Goal: Task Accomplishment & Management: Manage account settings

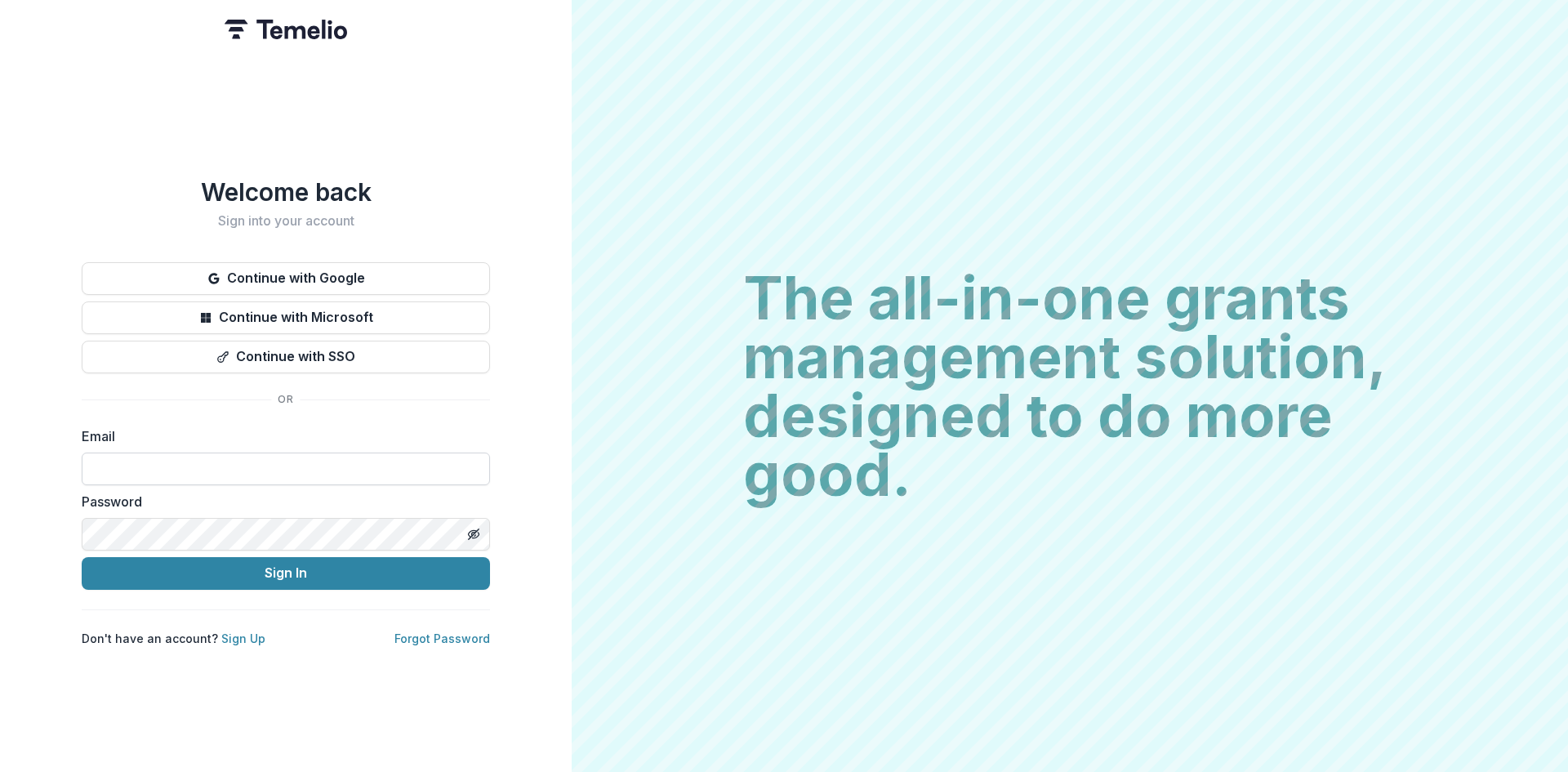
click at [194, 452] on input at bounding box center [285, 469] width 408 height 33
type input "**********"
click at [297, 570] on button "Sign In" at bounding box center [285, 573] width 408 height 33
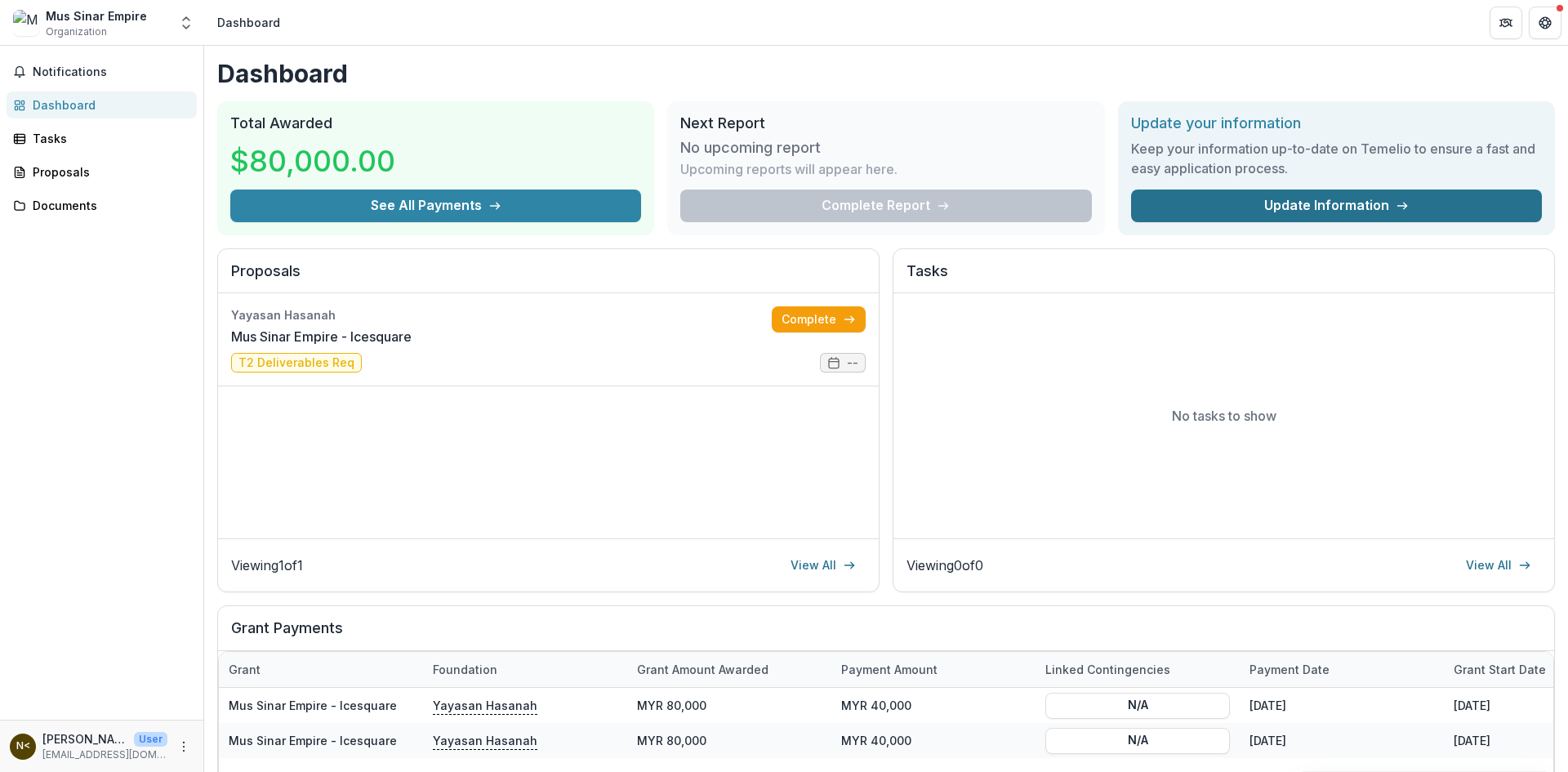
click at [1386, 207] on link "Update Information" at bounding box center [1337, 206] width 411 height 33
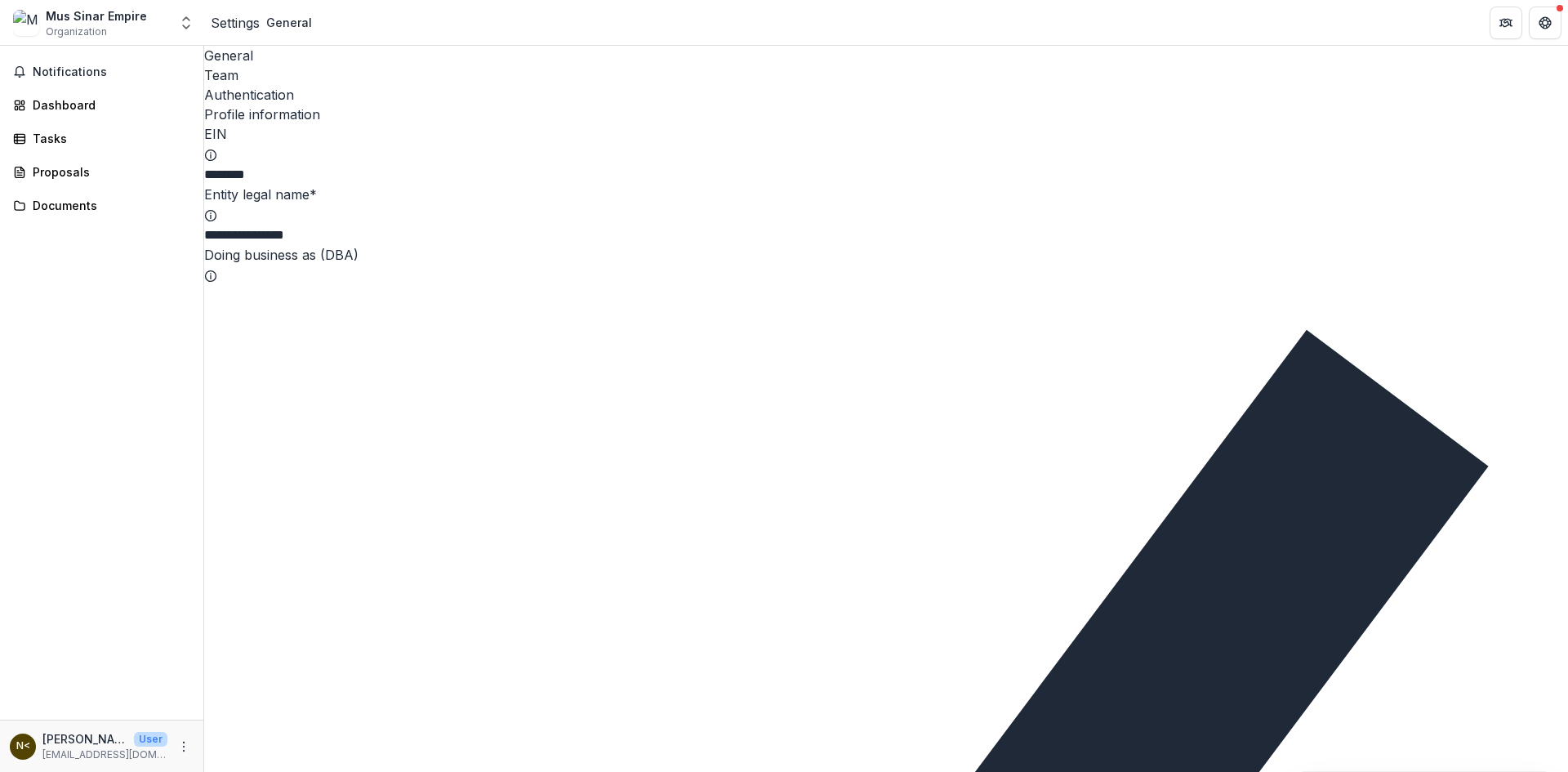
click at [300, 65] on div "Team" at bounding box center [886, 74] width 1364 height 19
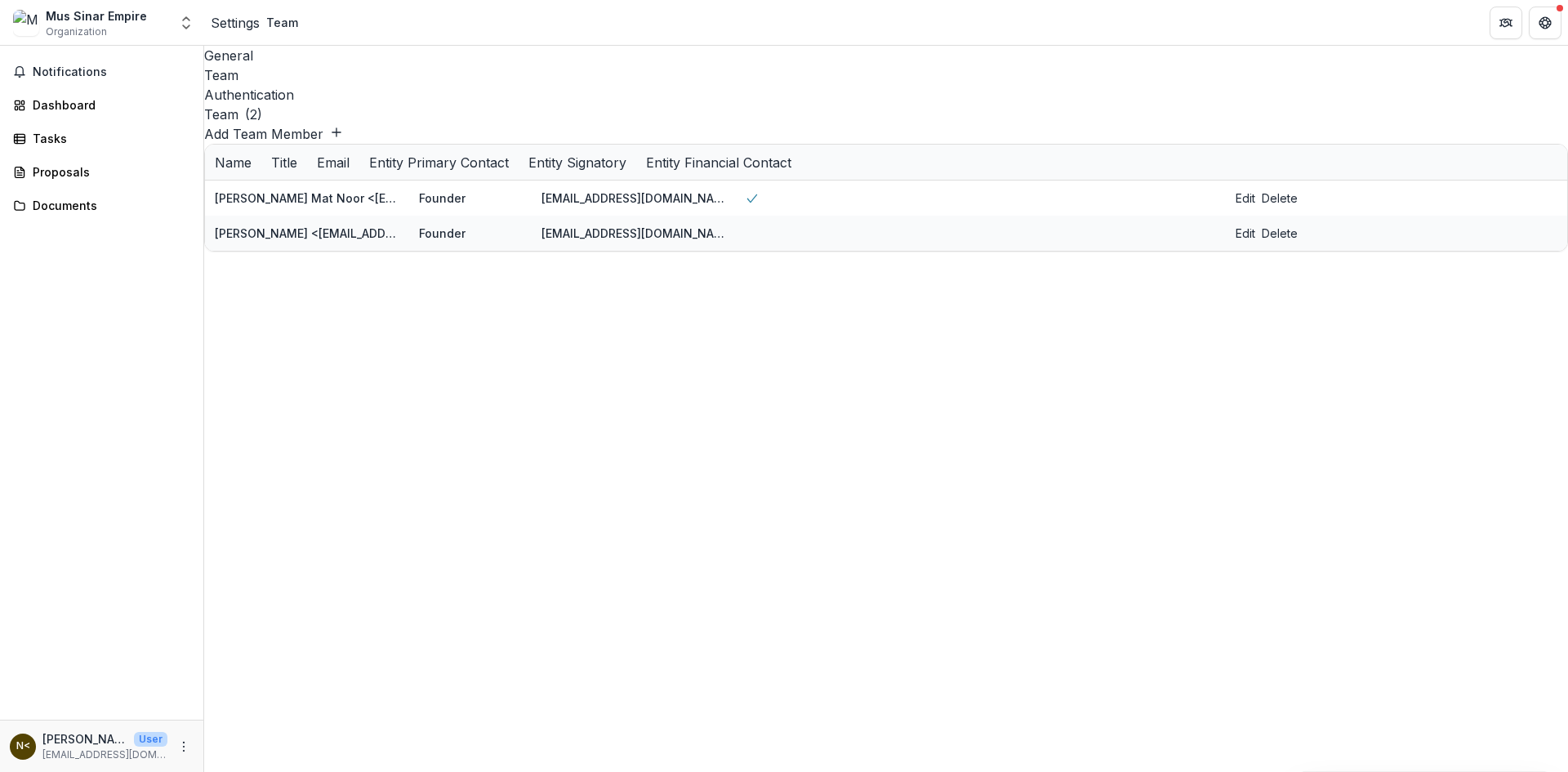
click at [376, 85] on div "Authentication" at bounding box center [886, 94] width 1364 height 19
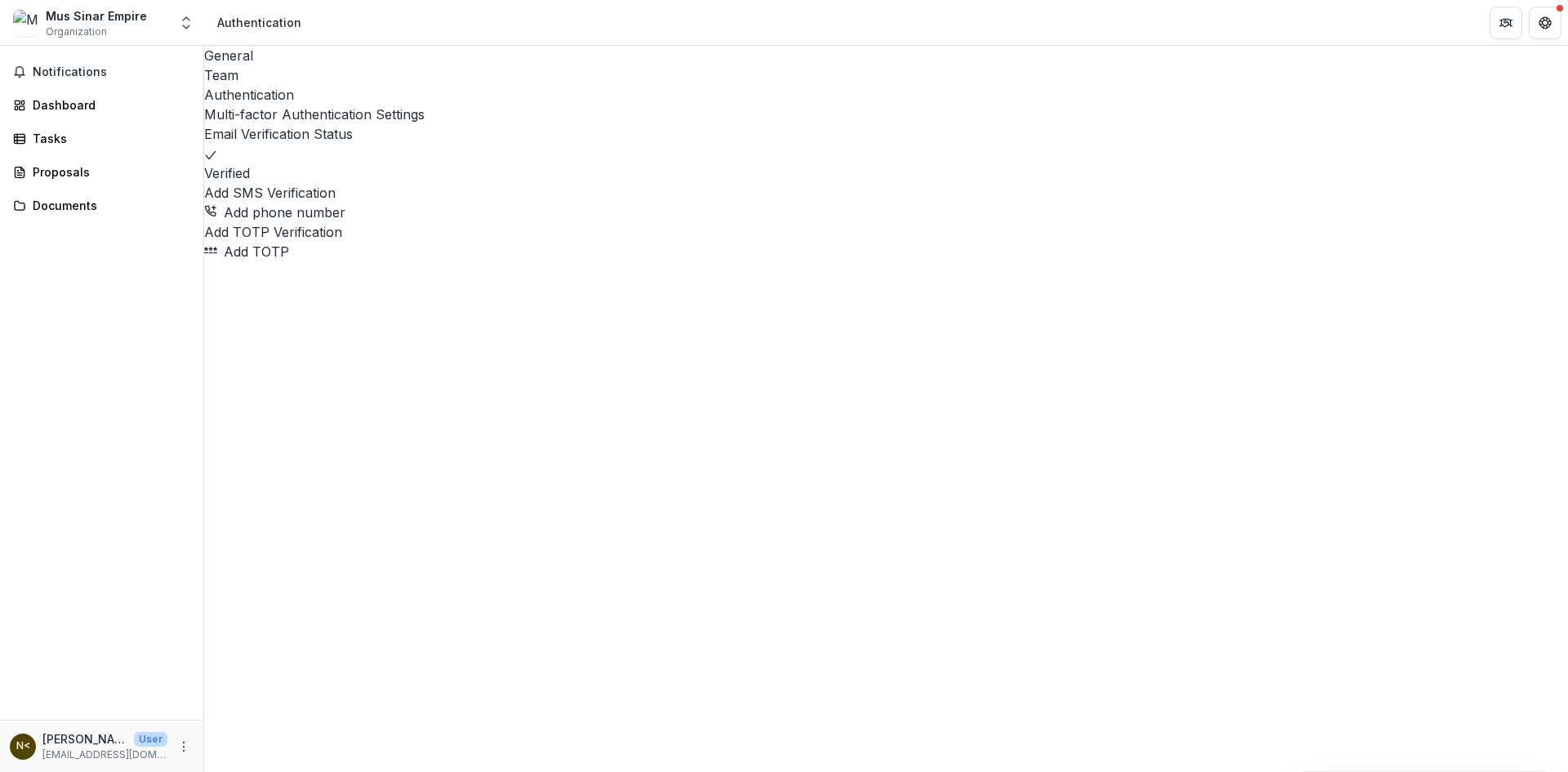
click at [252, 59] on div "General" at bounding box center [886, 55] width 1364 height 19
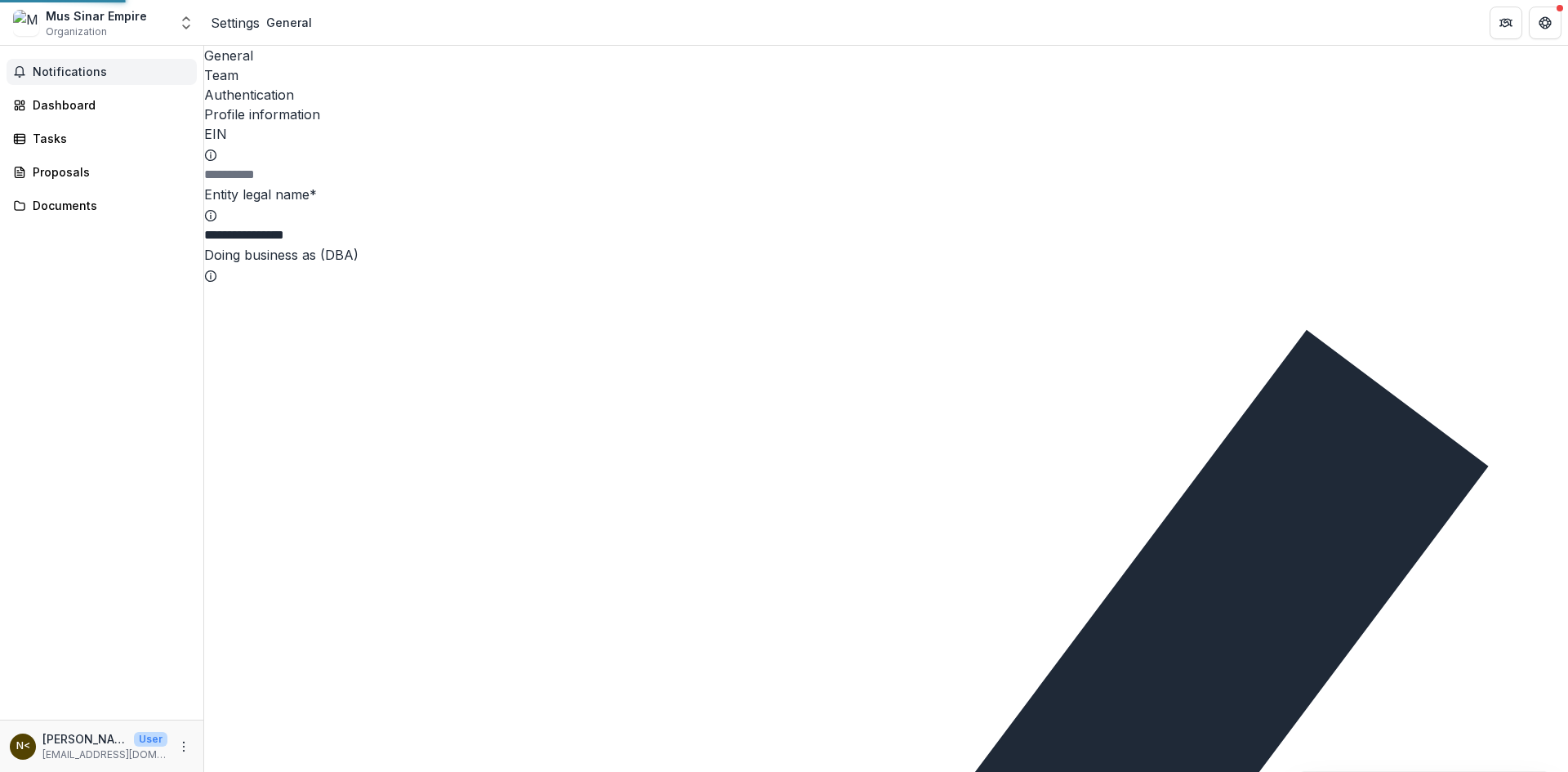
type input "********"
click at [55, 65] on span "Notifications" at bounding box center [112, 72] width 158 height 14
click at [79, 107] on div "Dashboard" at bounding box center [108, 98] width 151 height 17
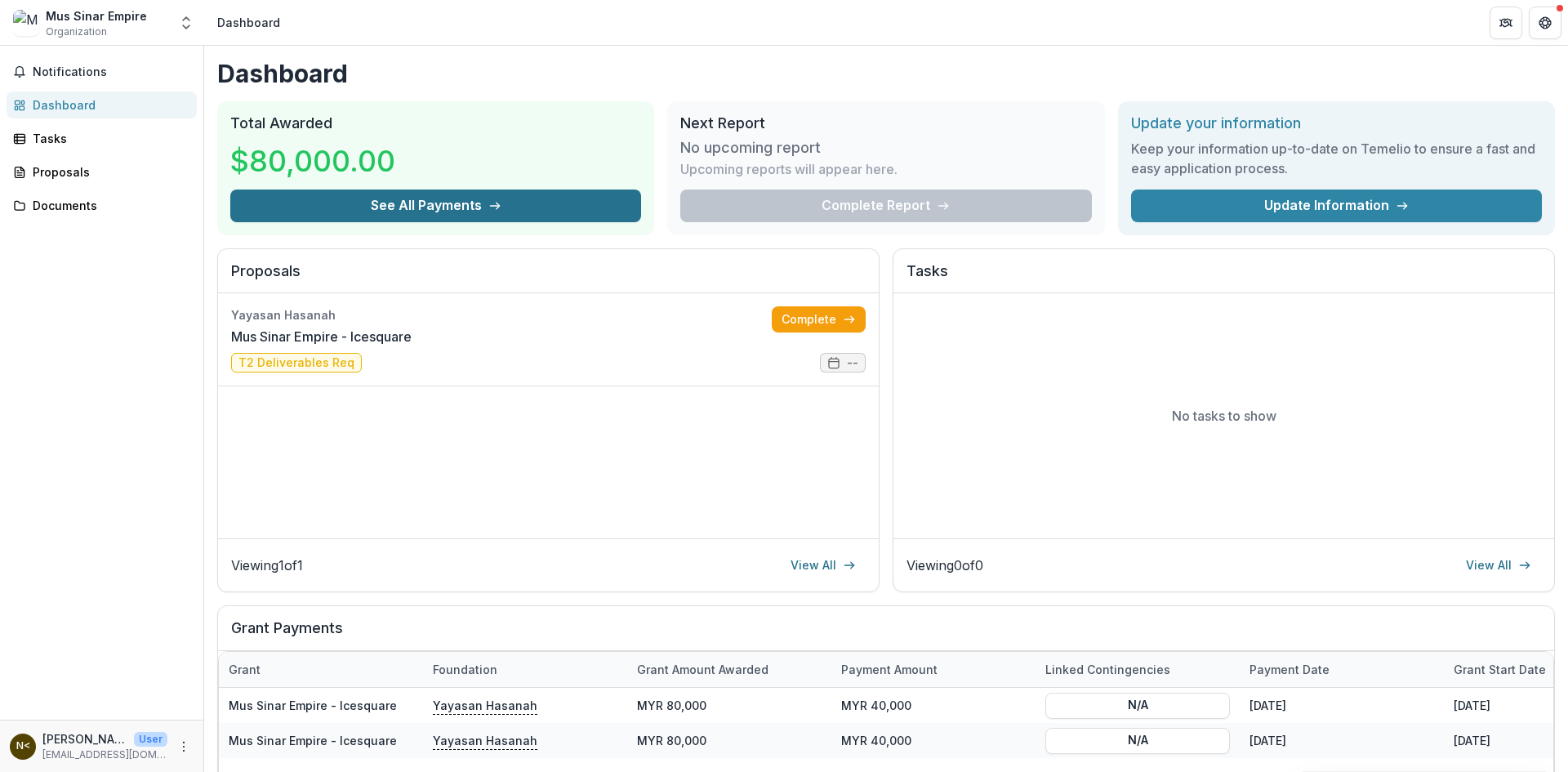
click at [476, 206] on button "See All Payments" at bounding box center [436, 206] width 411 height 33
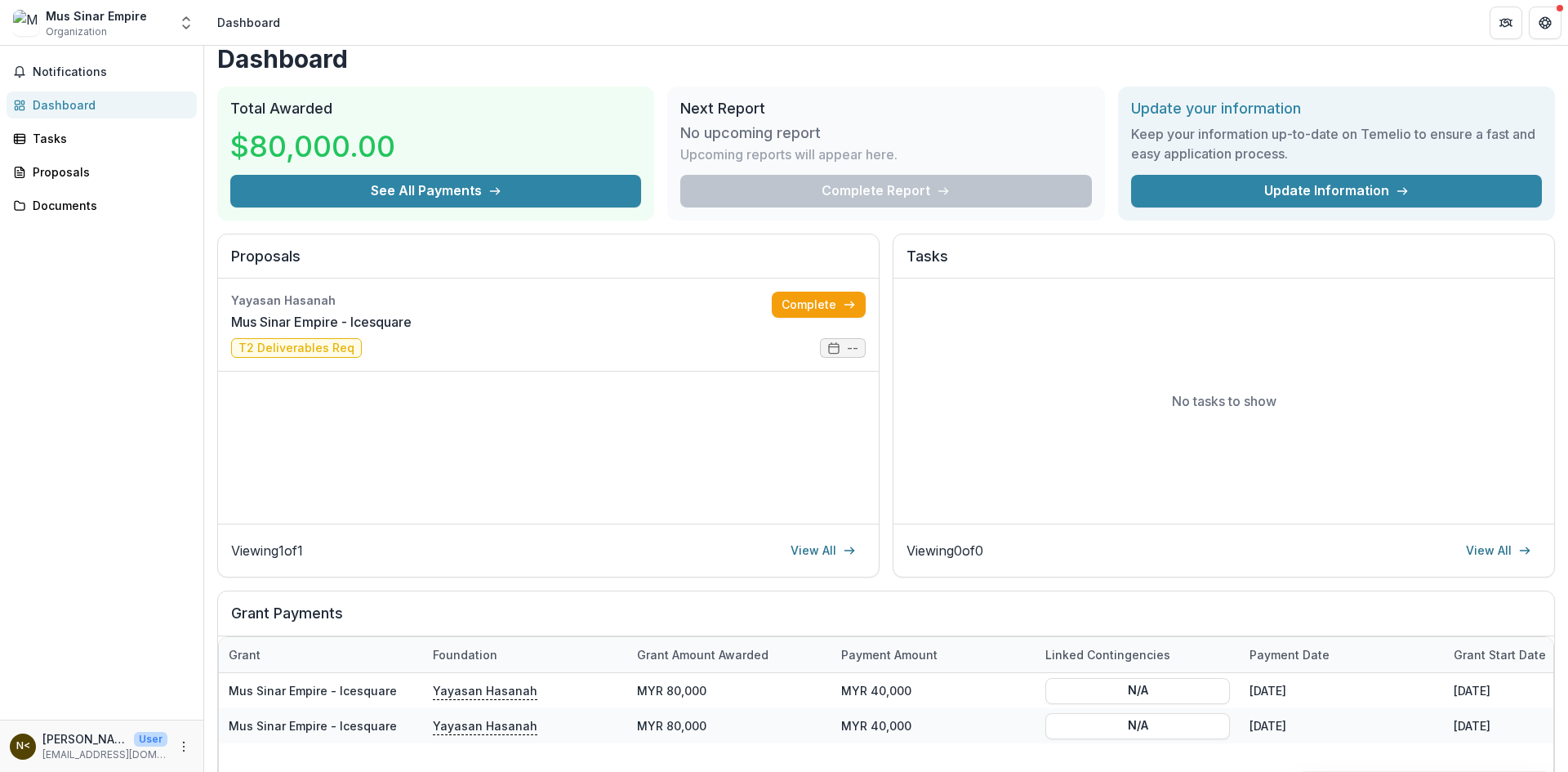
scroll to position [8, 0]
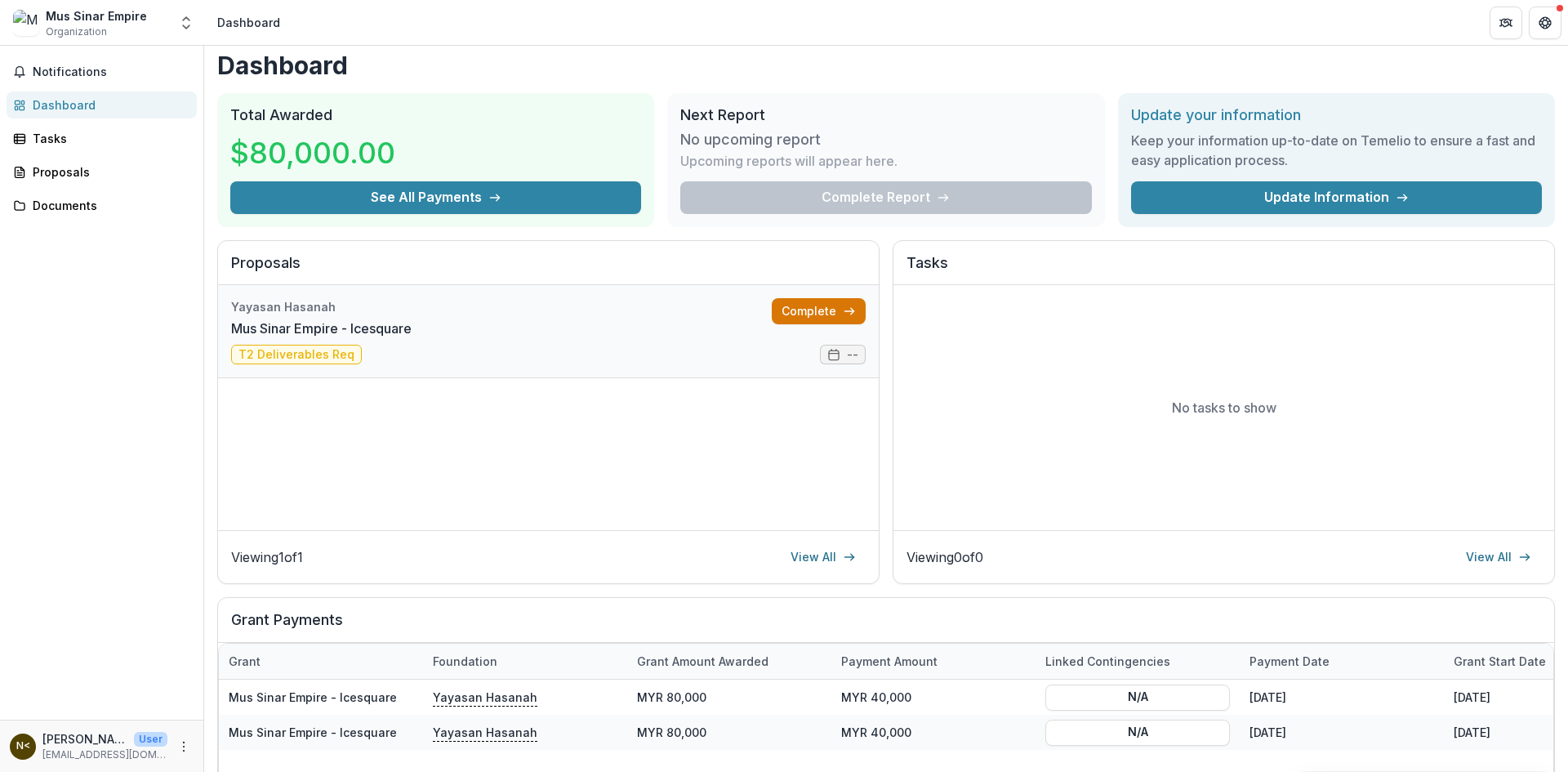
click at [843, 314] on icon at bounding box center [849, 311] width 13 height 13
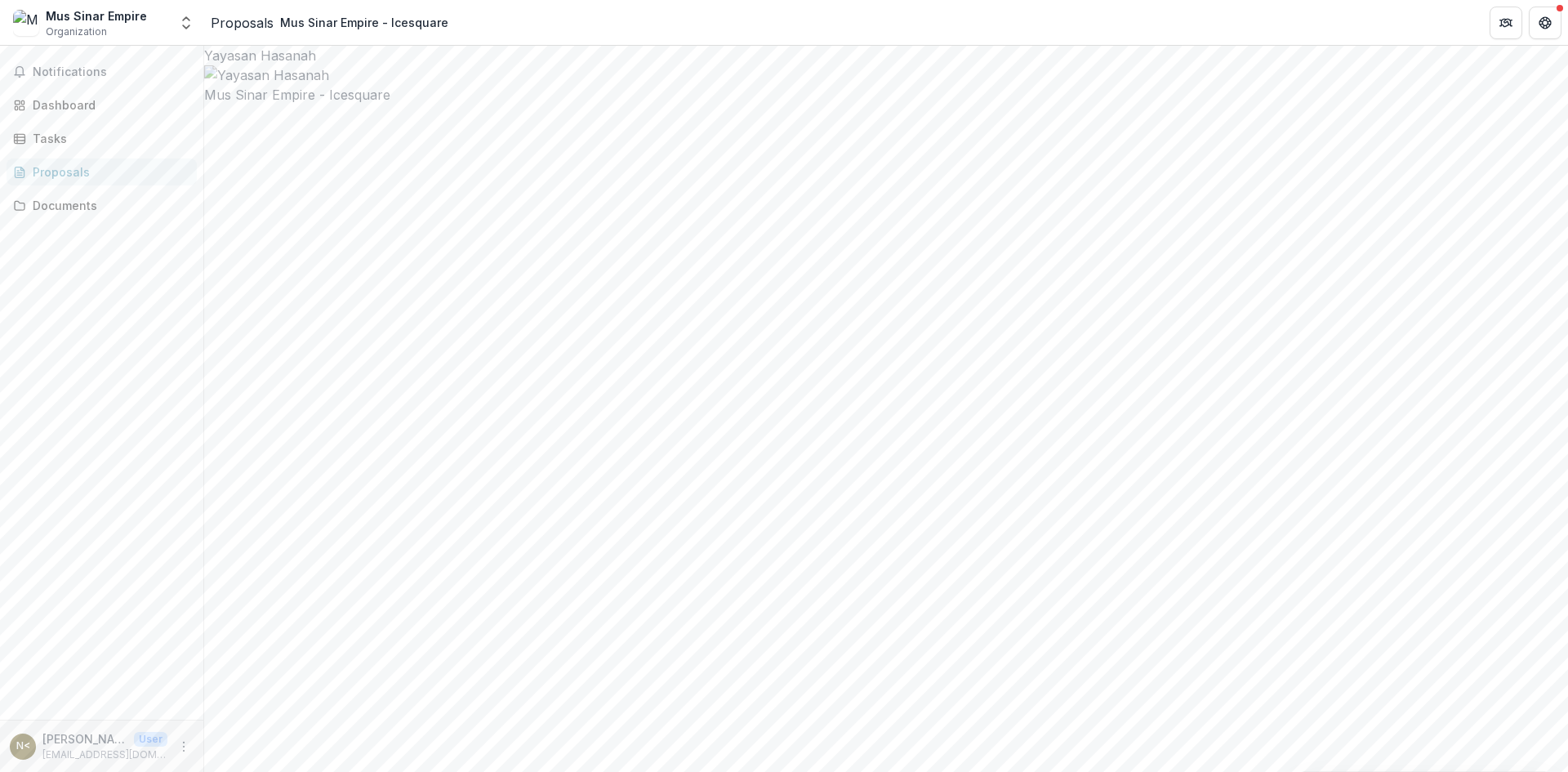
drag, startPoint x: 508, startPoint y: 441, endPoint x: 879, endPoint y: 525, distance: 380.4
copy h1 "**********"
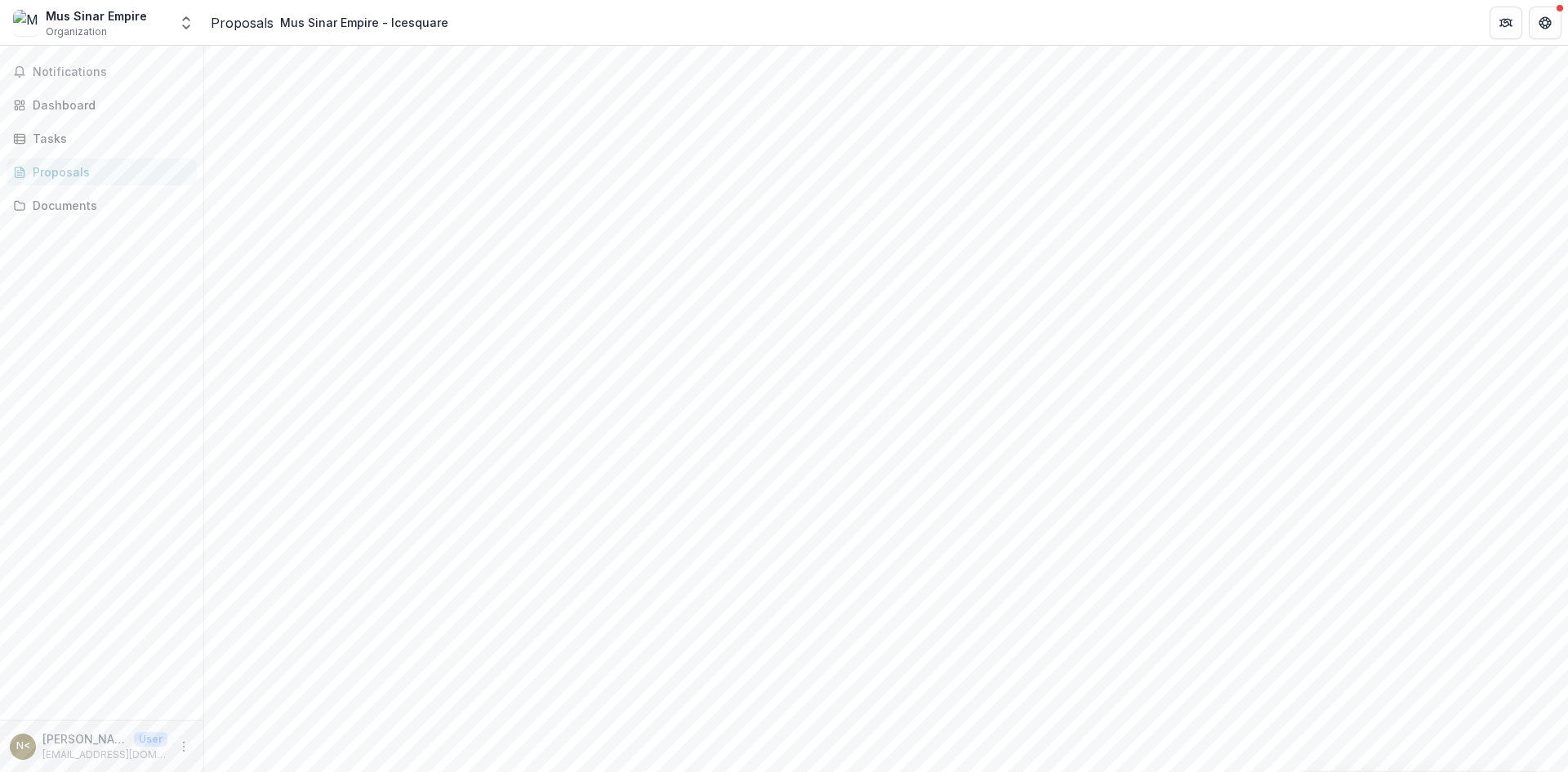
drag, startPoint x: 452, startPoint y: 407, endPoint x: 922, endPoint y: 457, distance: 472.7
copy p "**********"
drag, startPoint x: 454, startPoint y: 601, endPoint x: 853, endPoint y: 629, distance: 400.0
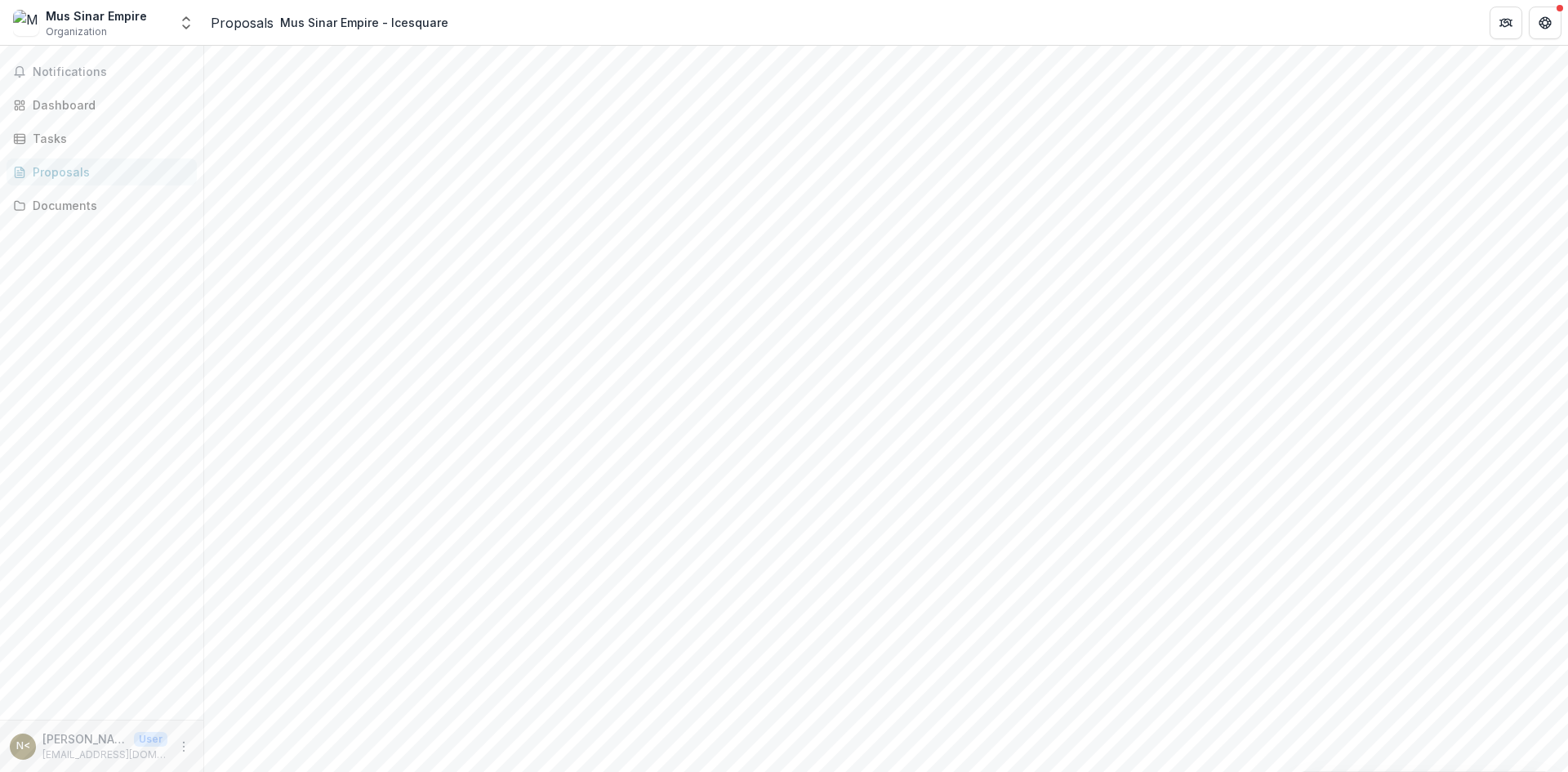
copy p "**********"
drag, startPoint x: 455, startPoint y: 653, endPoint x: 858, endPoint y: 655, distance: 403.0
copy p "Have you answered and submitted the Capacity Building survey?"
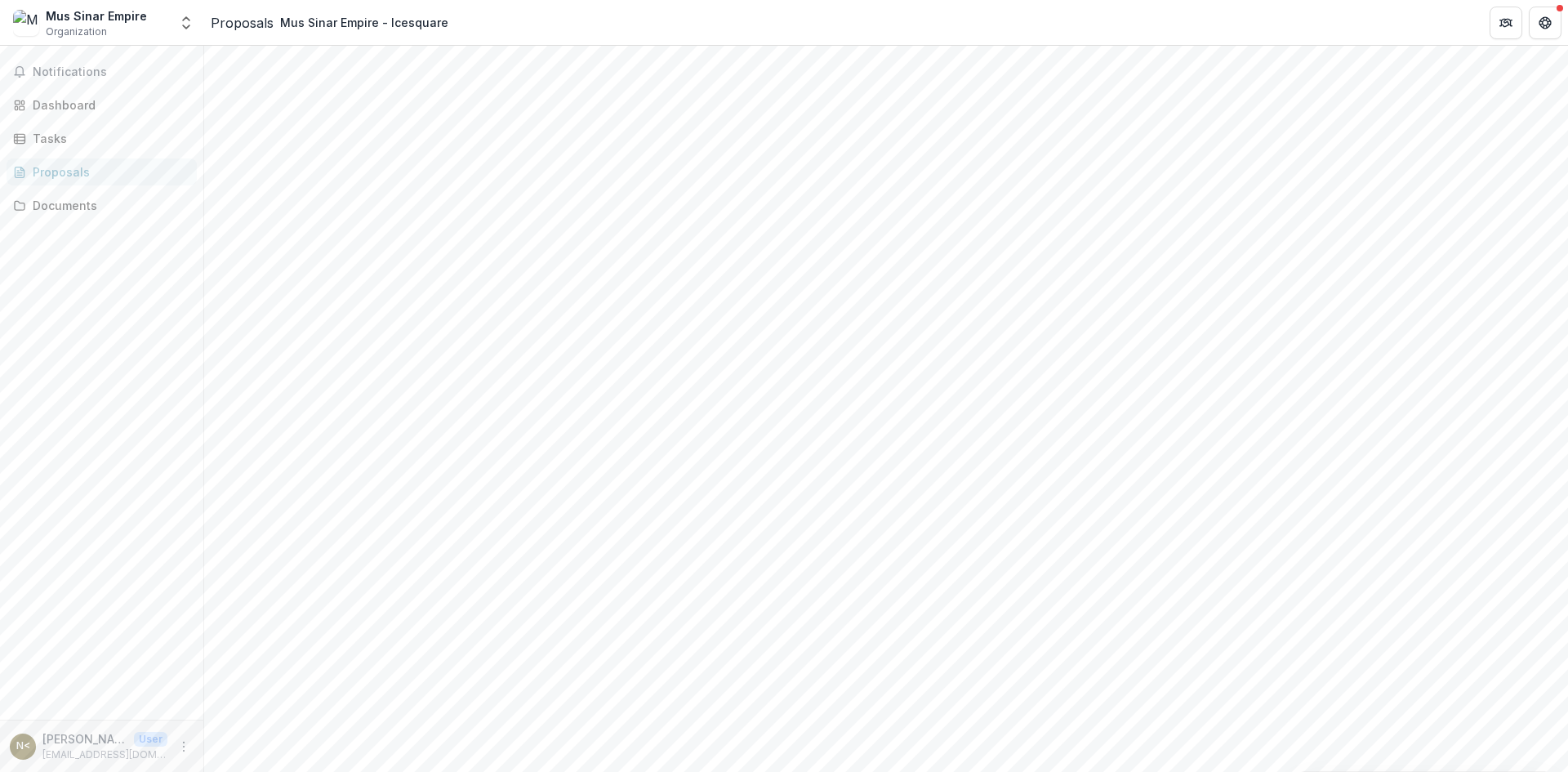
scroll to position [312, 0]
drag, startPoint x: 455, startPoint y: 181, endPoint x: 966, endPoint y: 183, distance: 511.0
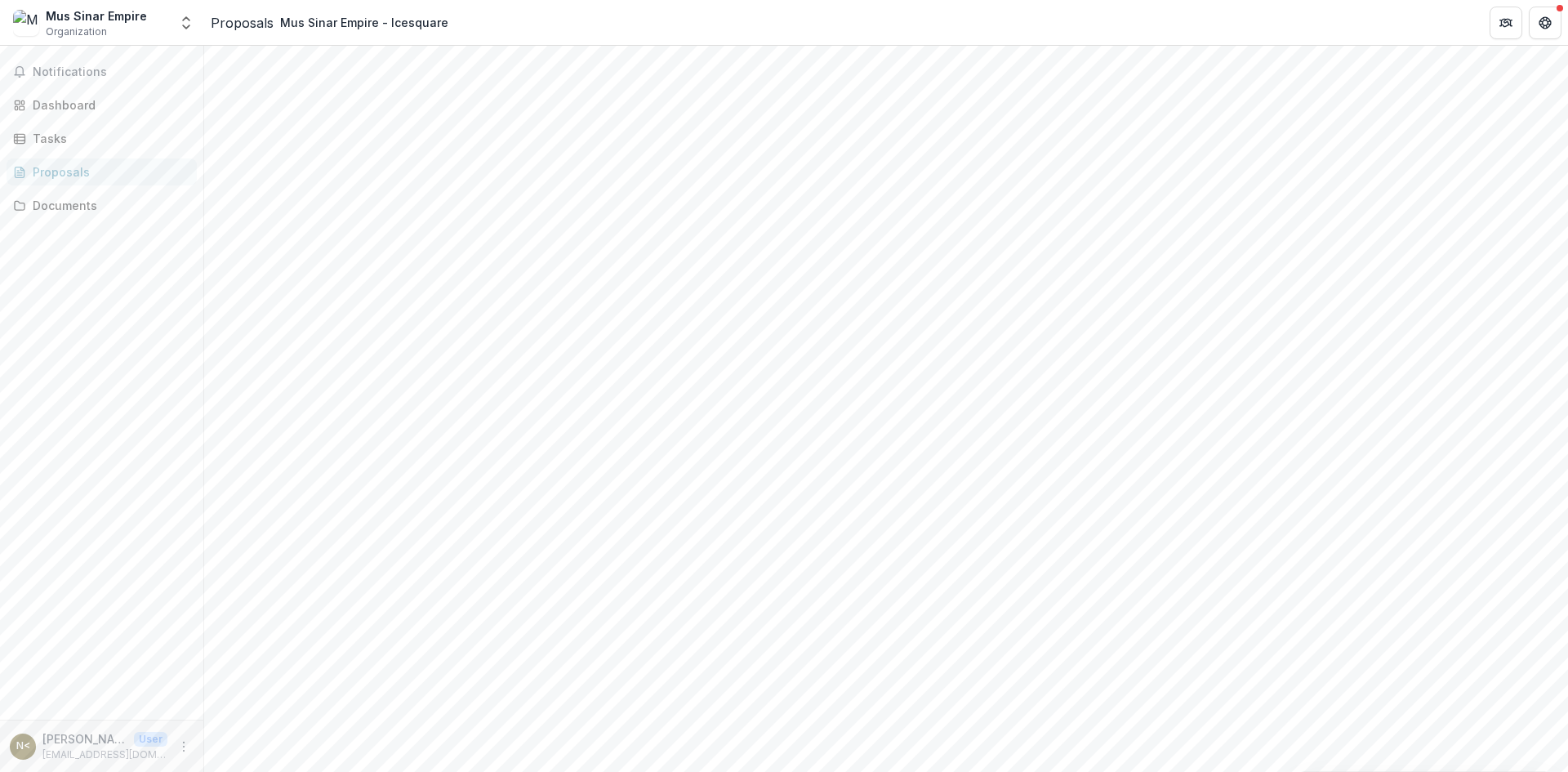
copy p "**********"
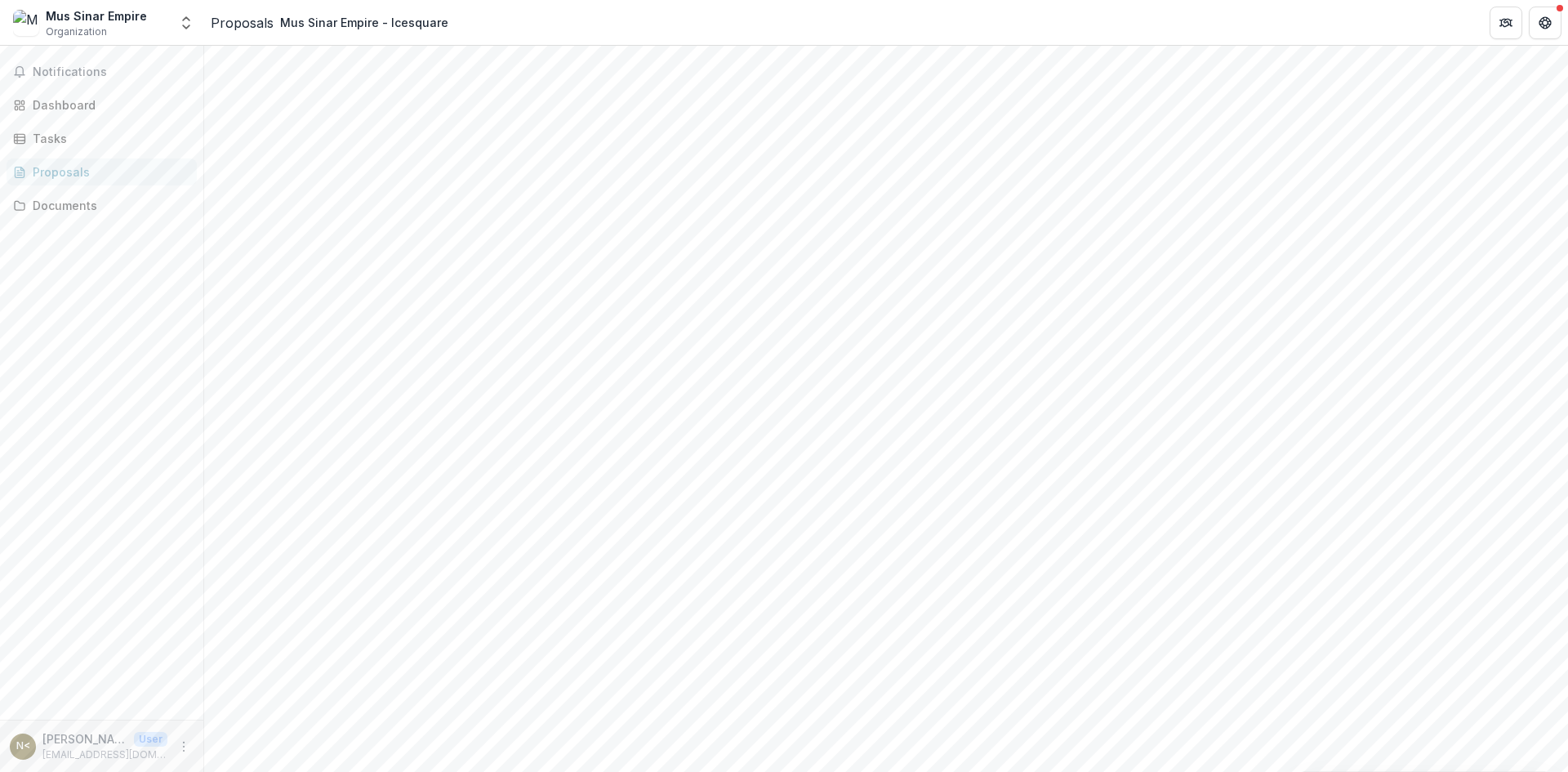
drag, startPoint x: 474, startPoint y: 213, endPoint x: 514, endPoint y: 225, distance: 41.8
drag, startPoint x: 454, startPoint y: 215, endPoint x: 595, endPoint y: 280, distance: 155.3
copy div "**********"
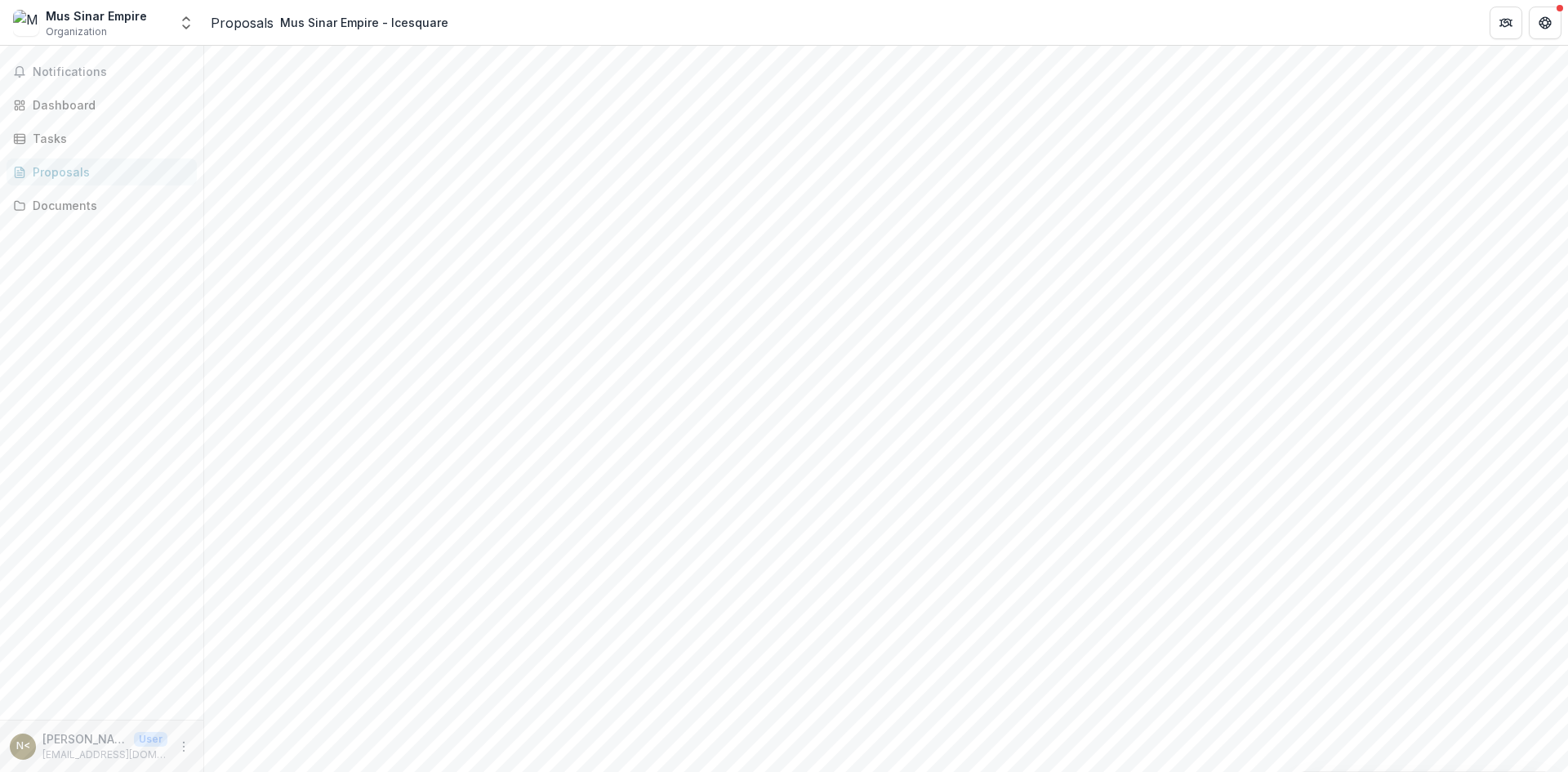
drag, startPoint x: 471, startPoint y: 217, endPoint x: 637, endPoint y: 215, distance: 166.0
copy strong "**********"
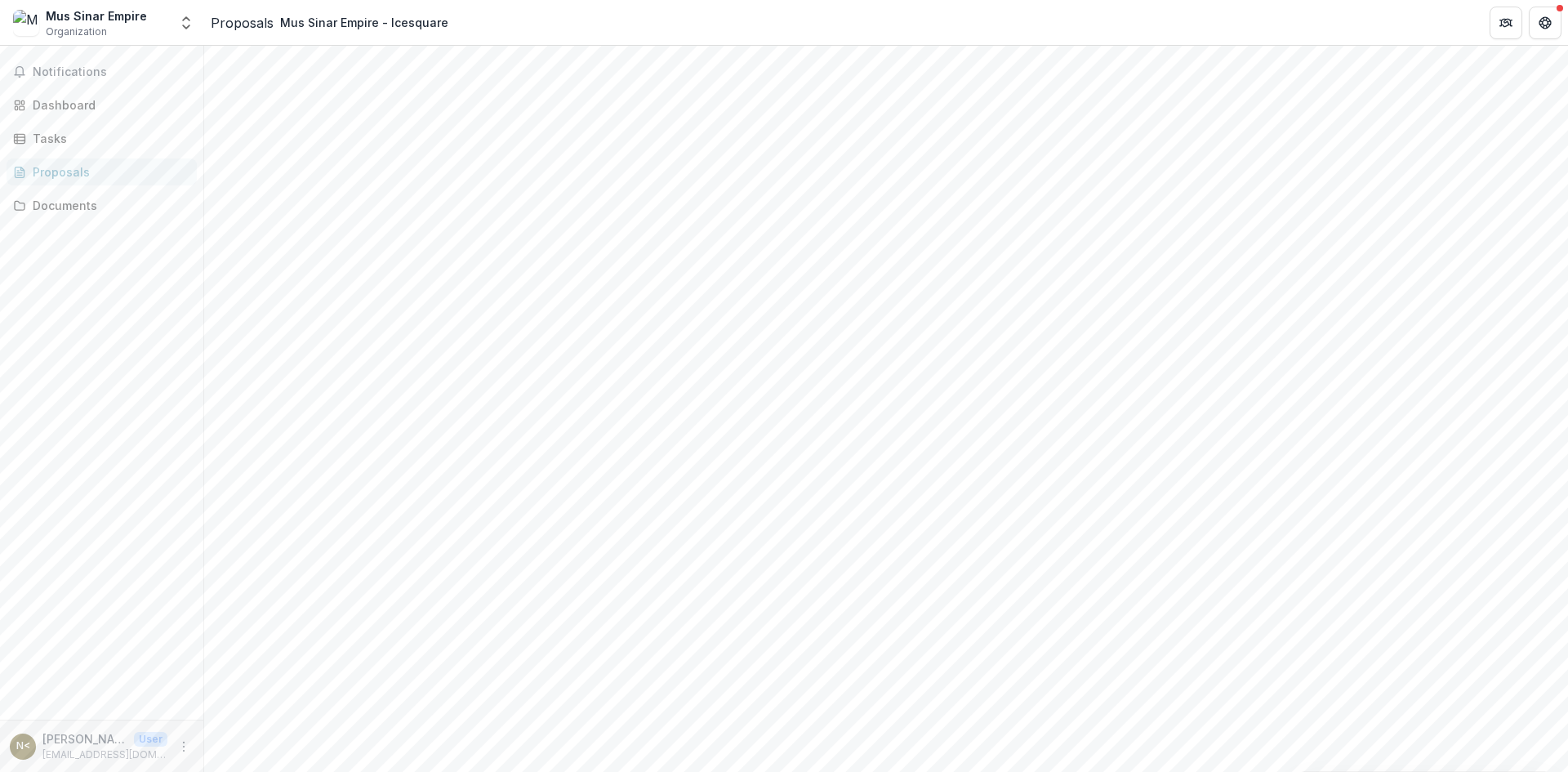
drag, startPoint x: 455, startPoint y: 247, endPoint x: 531, endPoint y: 252, distance: 76.2
copy p "Fund disbursed to date"
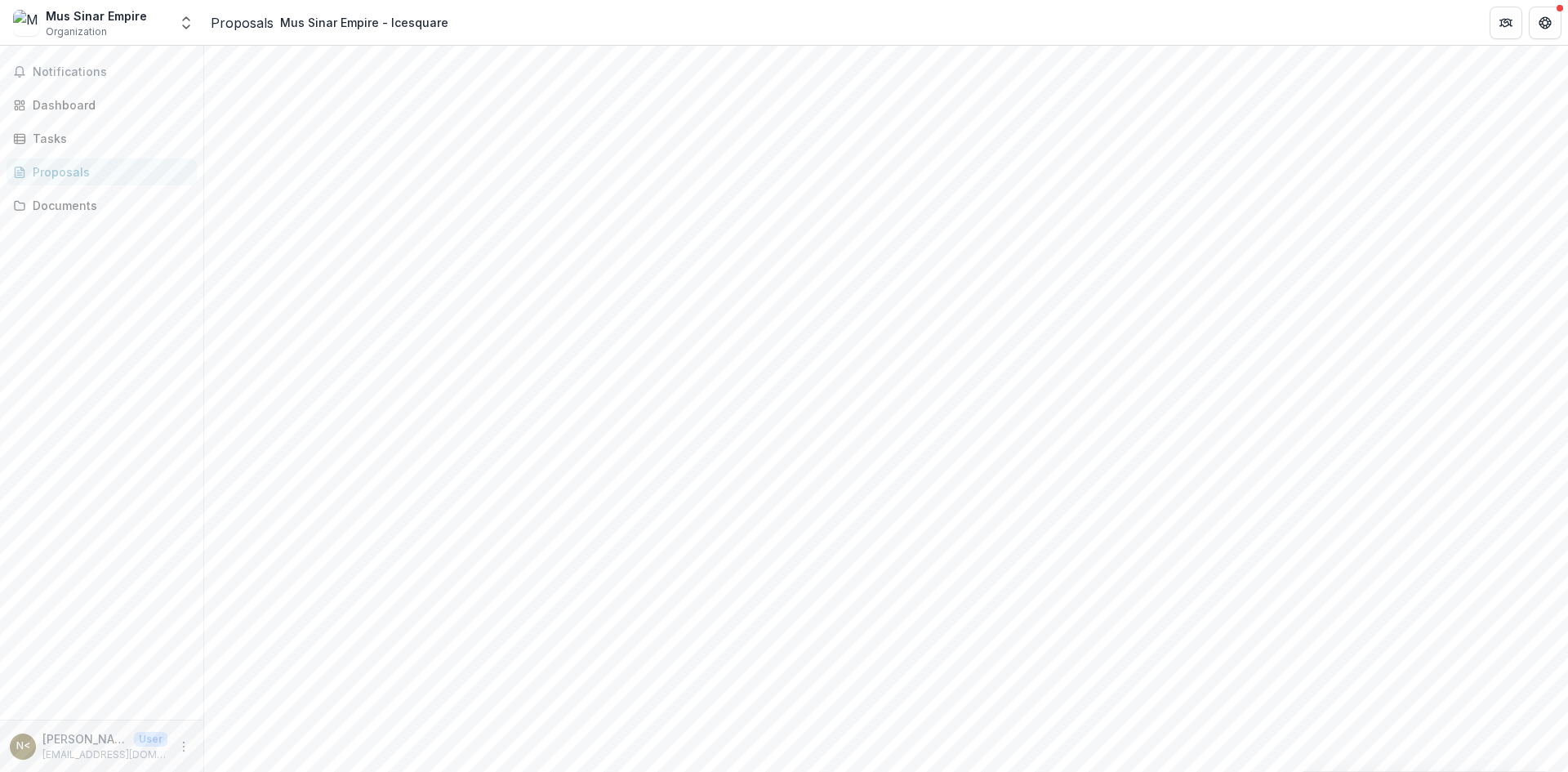
type input "*"
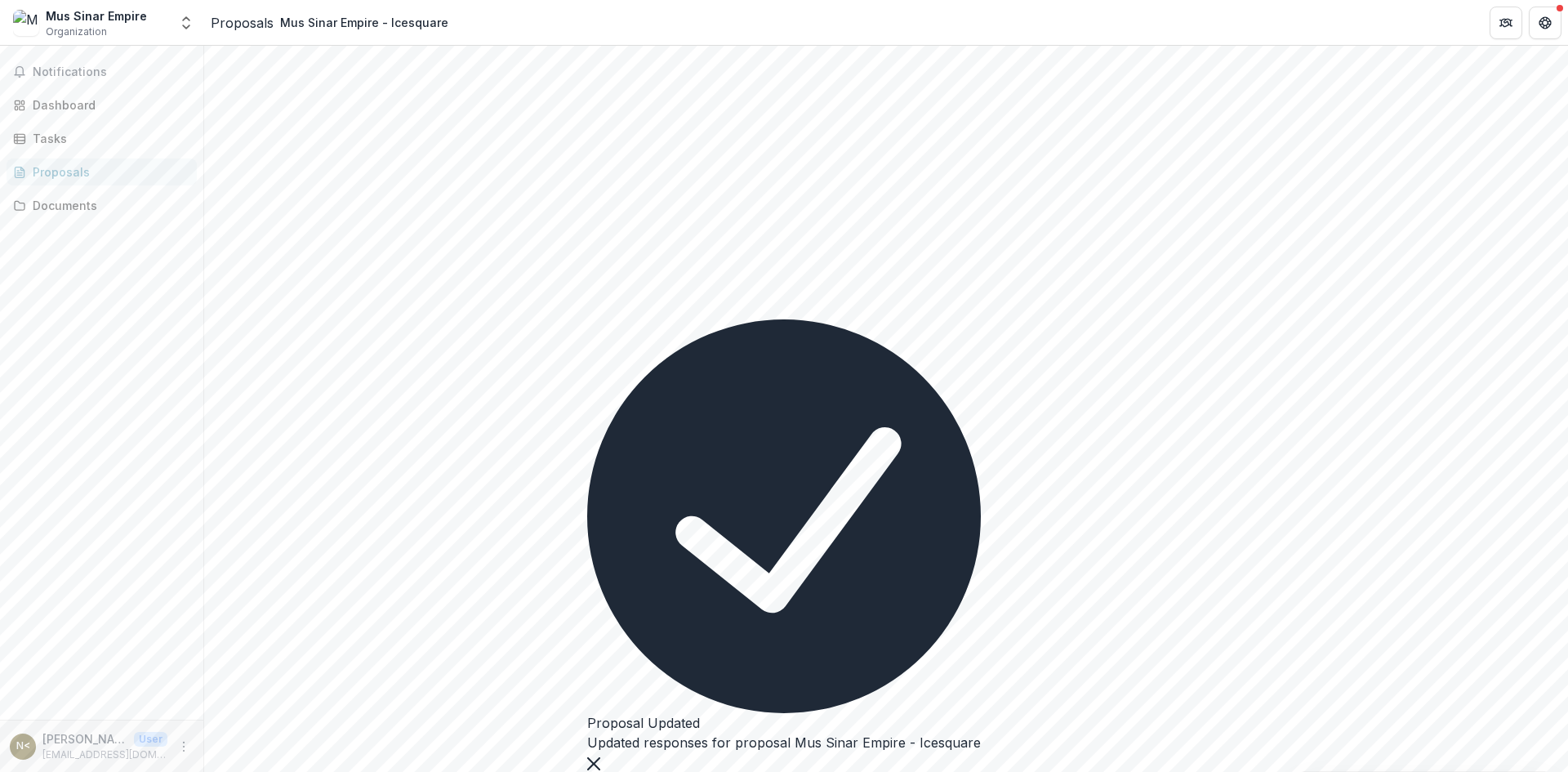
click at [901, 742] on div "Updated responses for proposal Mus Sinar Empire - Icesquare" at bounding box center [783, 742] width 393 height 19
click at [601, 757] on icon "Close" at bounding box center [593, 764] width 13 height 13
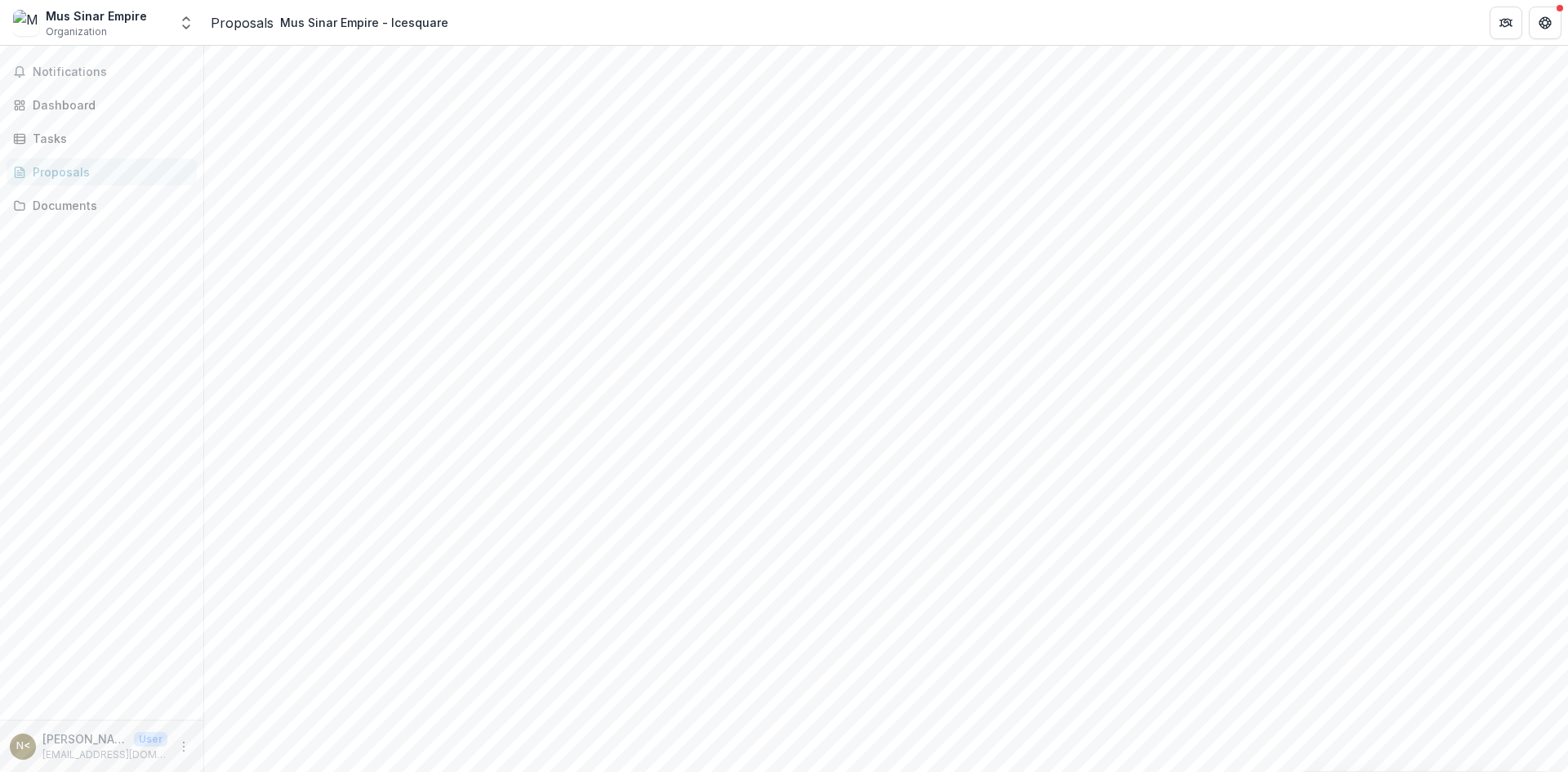
scroll to position [393, 0]
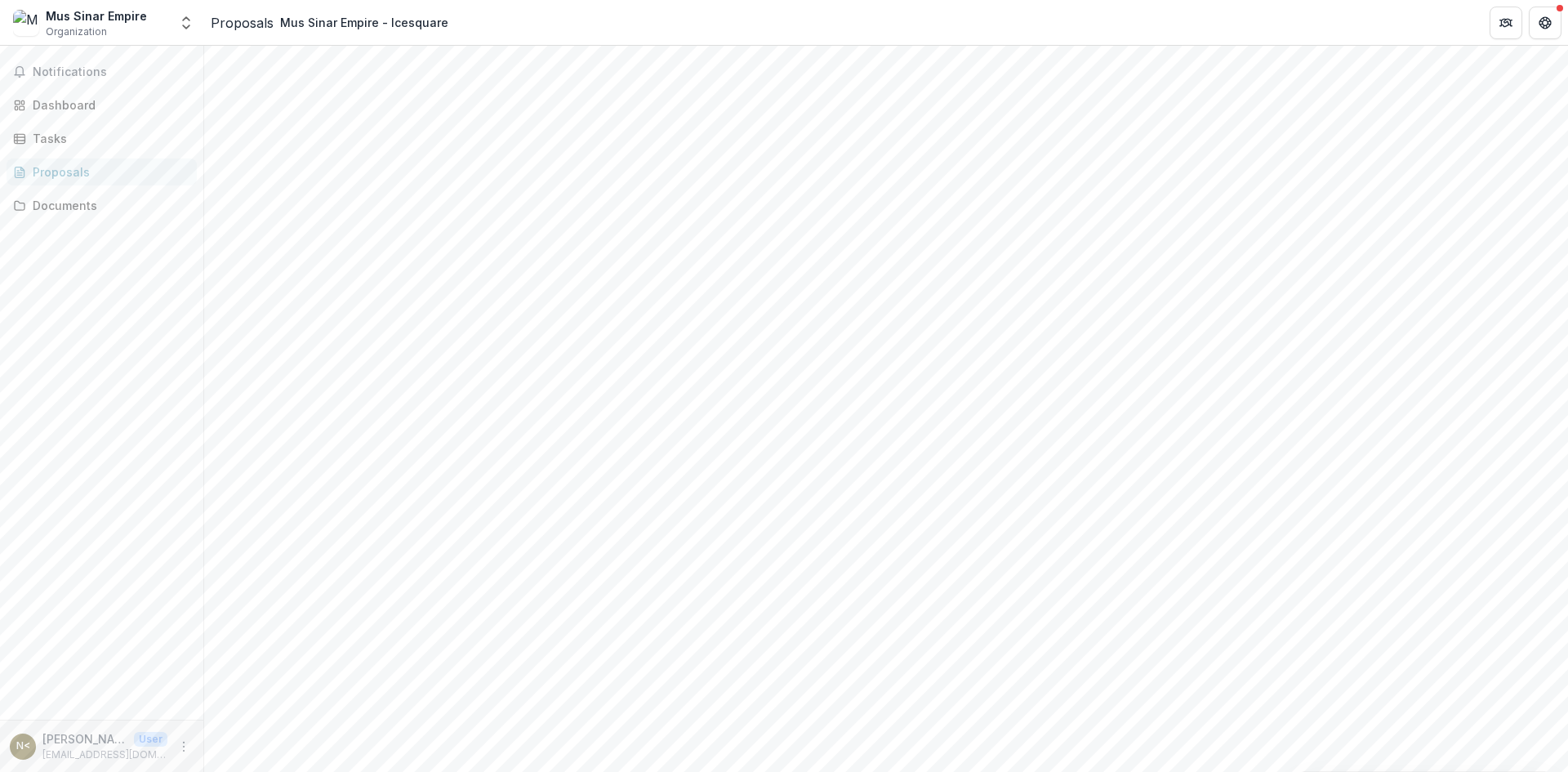
drag, startPoint x: 456, startPoint y: 259, endPoint x: 486, endPoint y: 259, distance: 30.0
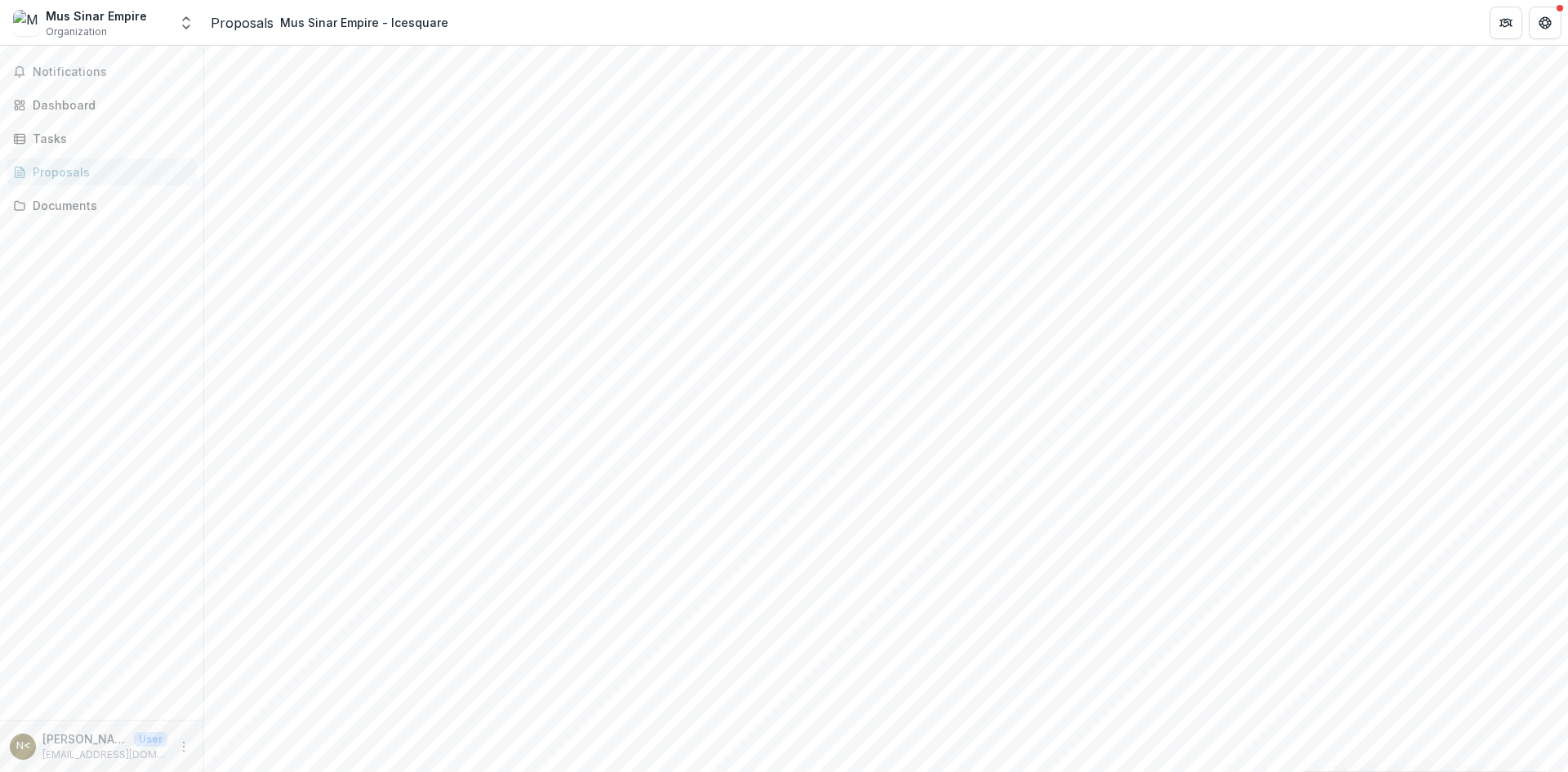
copy p "Fund utilised to date"
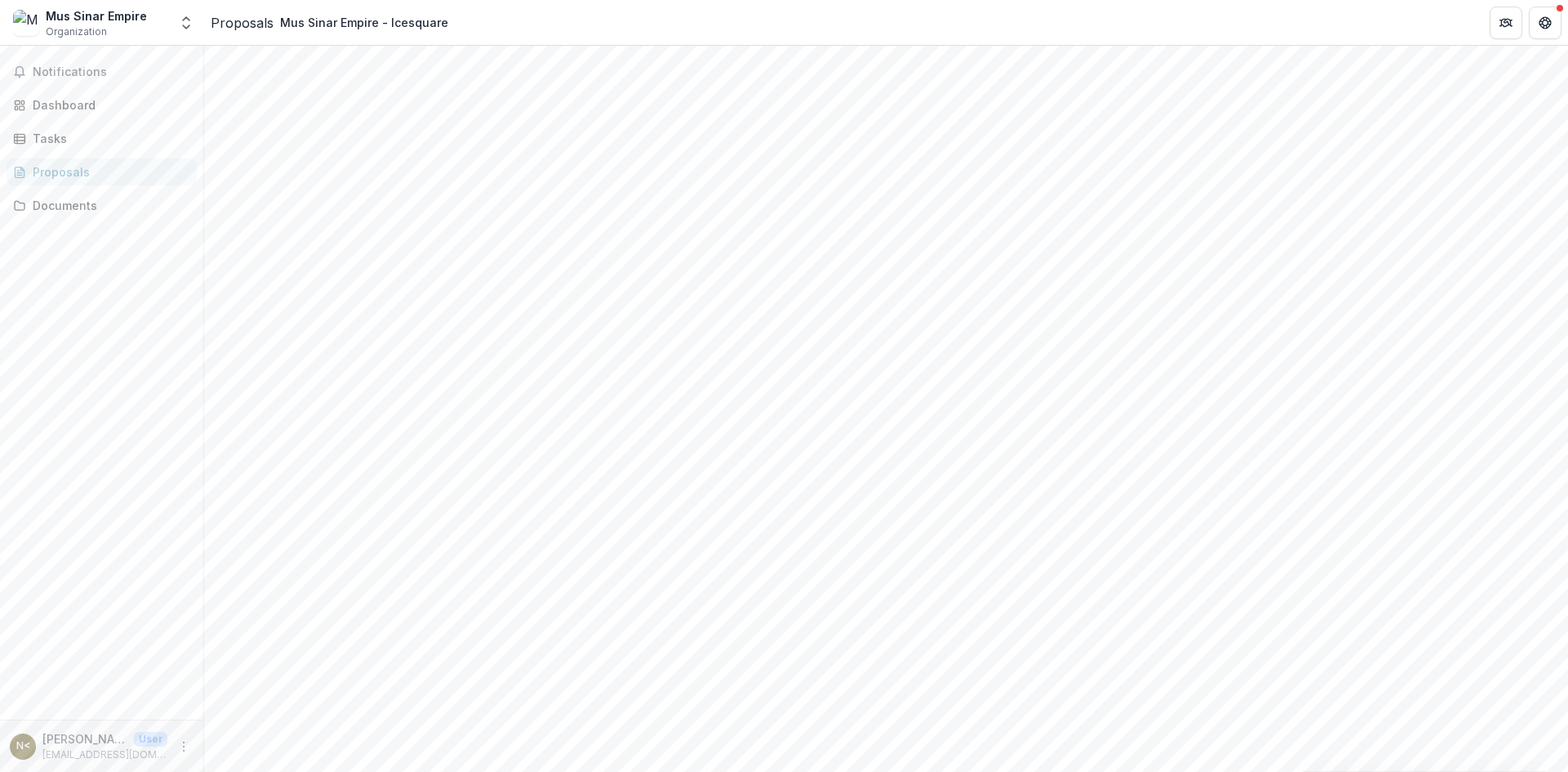
drag, startPoint x: 461, startPoint y: 474, endPoint x: 692, endPoint y: 506, distance: 233.2
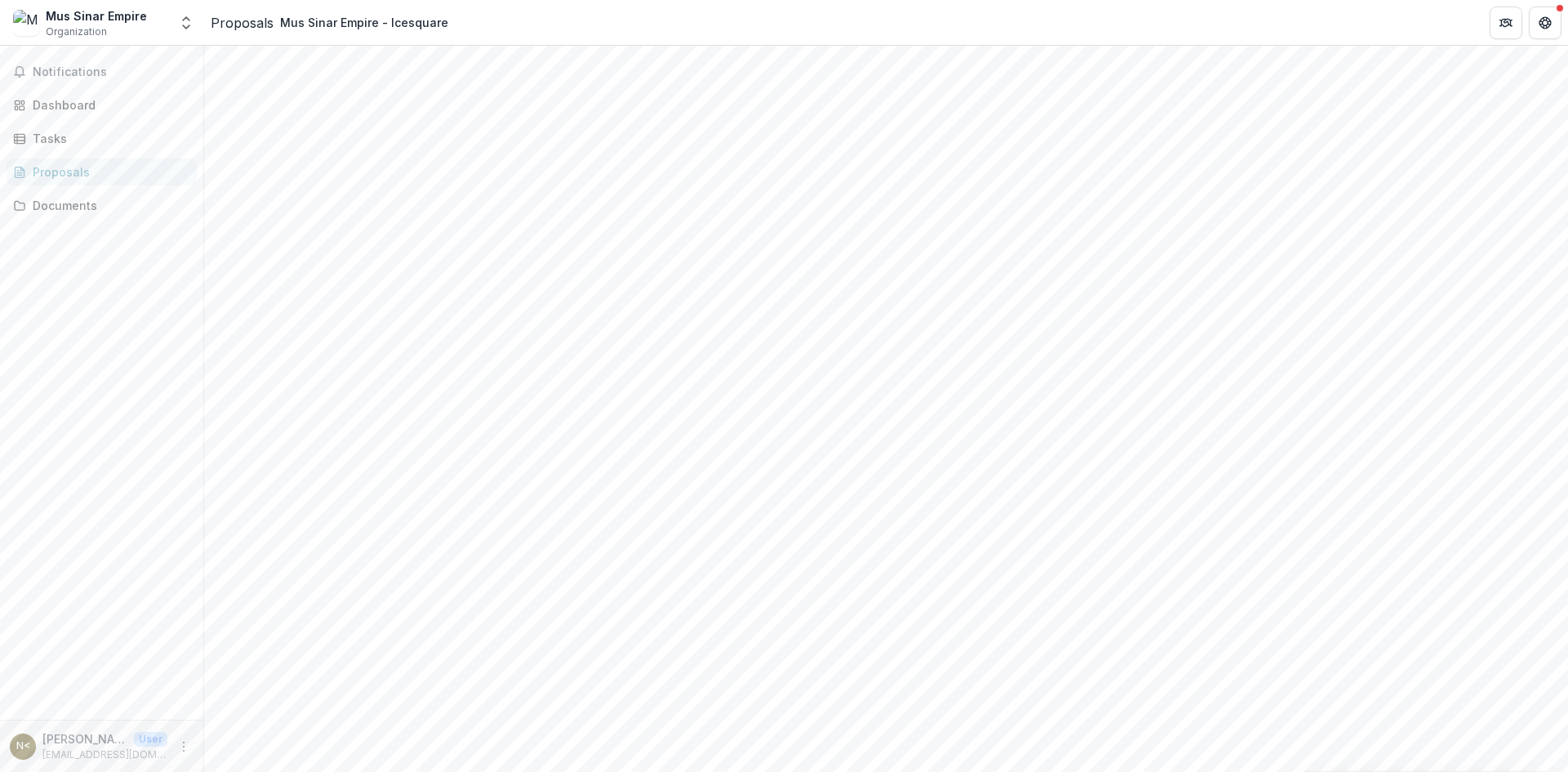
copy p "Please list all deliverables against this disbursement and describe the progres…"
drag, startPoint x: 456, startPoint y: 507, endPoint x: 582, endPoint y: 513, distance: 126.1
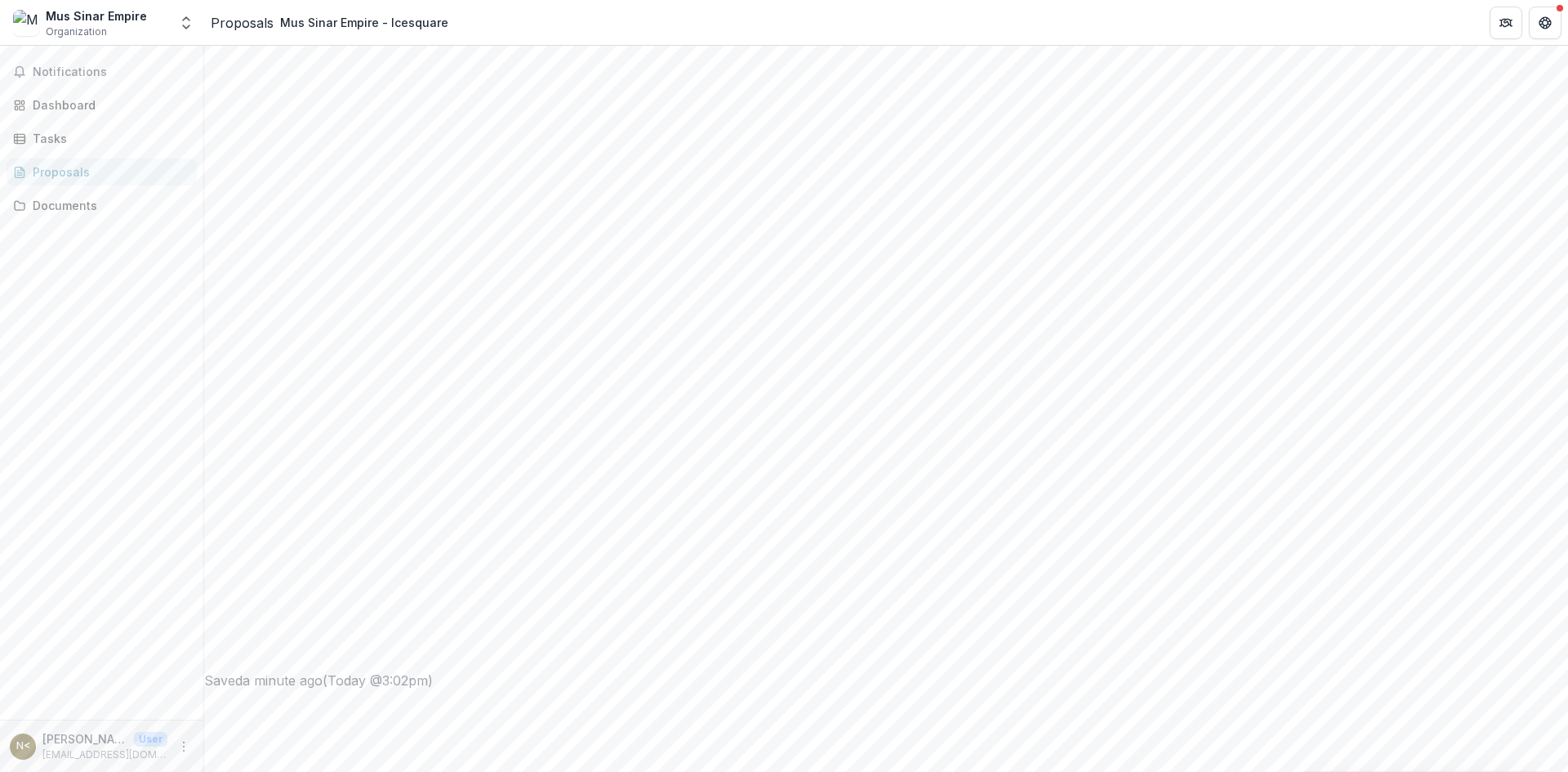
scroll to position [802, 0]
click at [68, 144] on div "Tasks" at bounding box center [108, 138] width 151 height 17
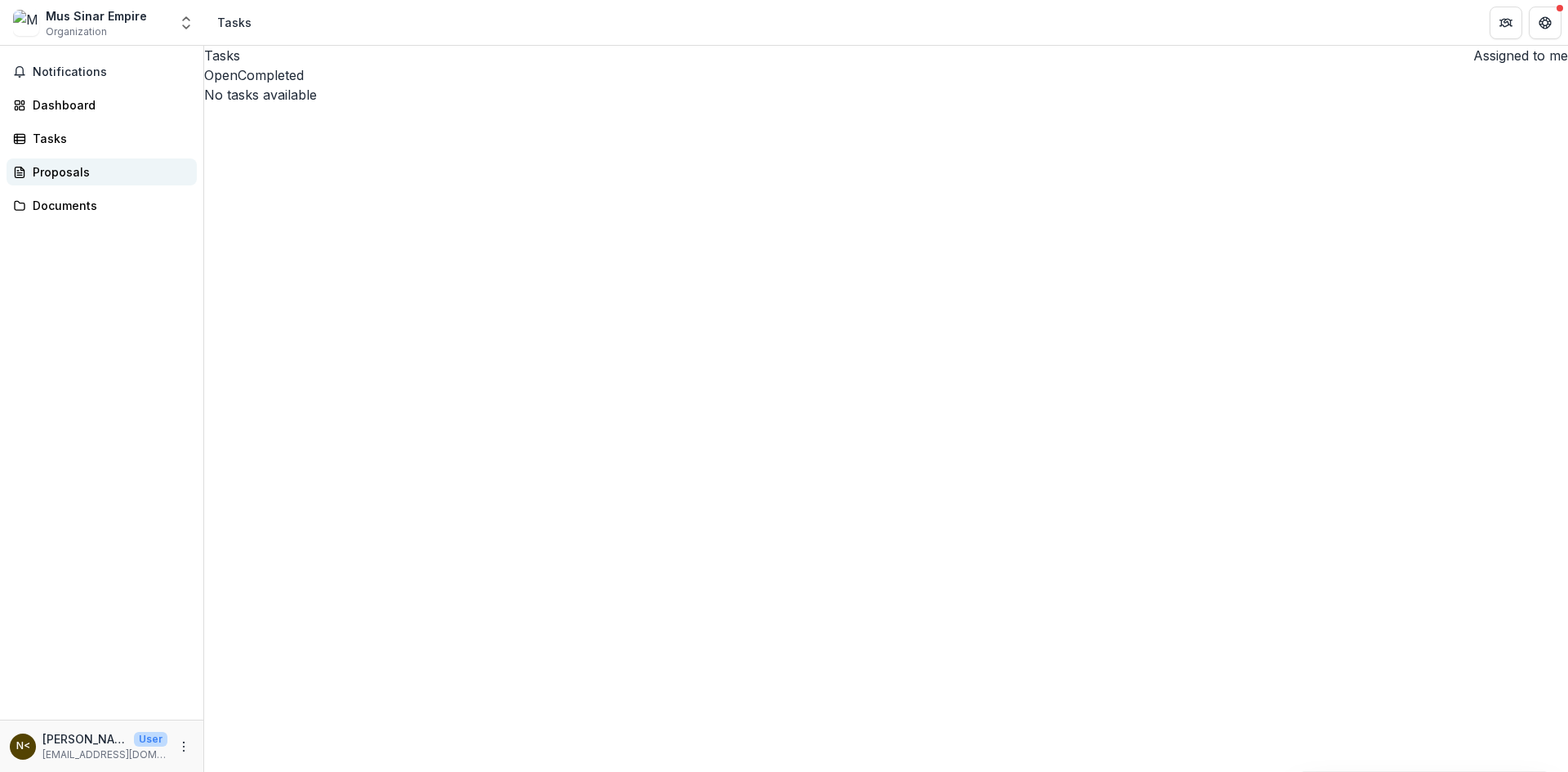
click at [88, 169] on div "Proposals" at bounding box center [108, 171] width 151 height 17
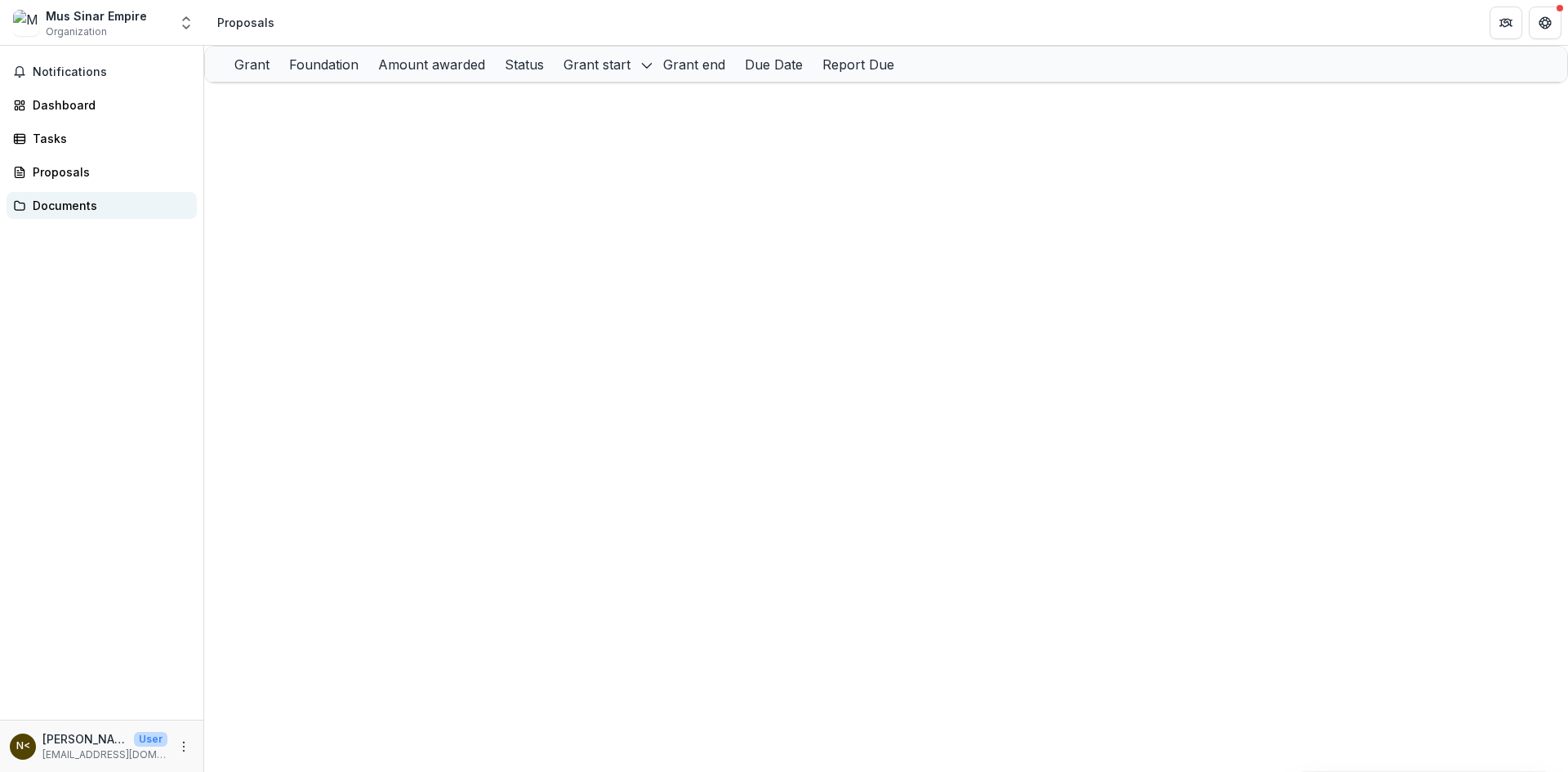
click at [61, 203] on div "Documents" at bounding box center [108, 205] width 151 height 17
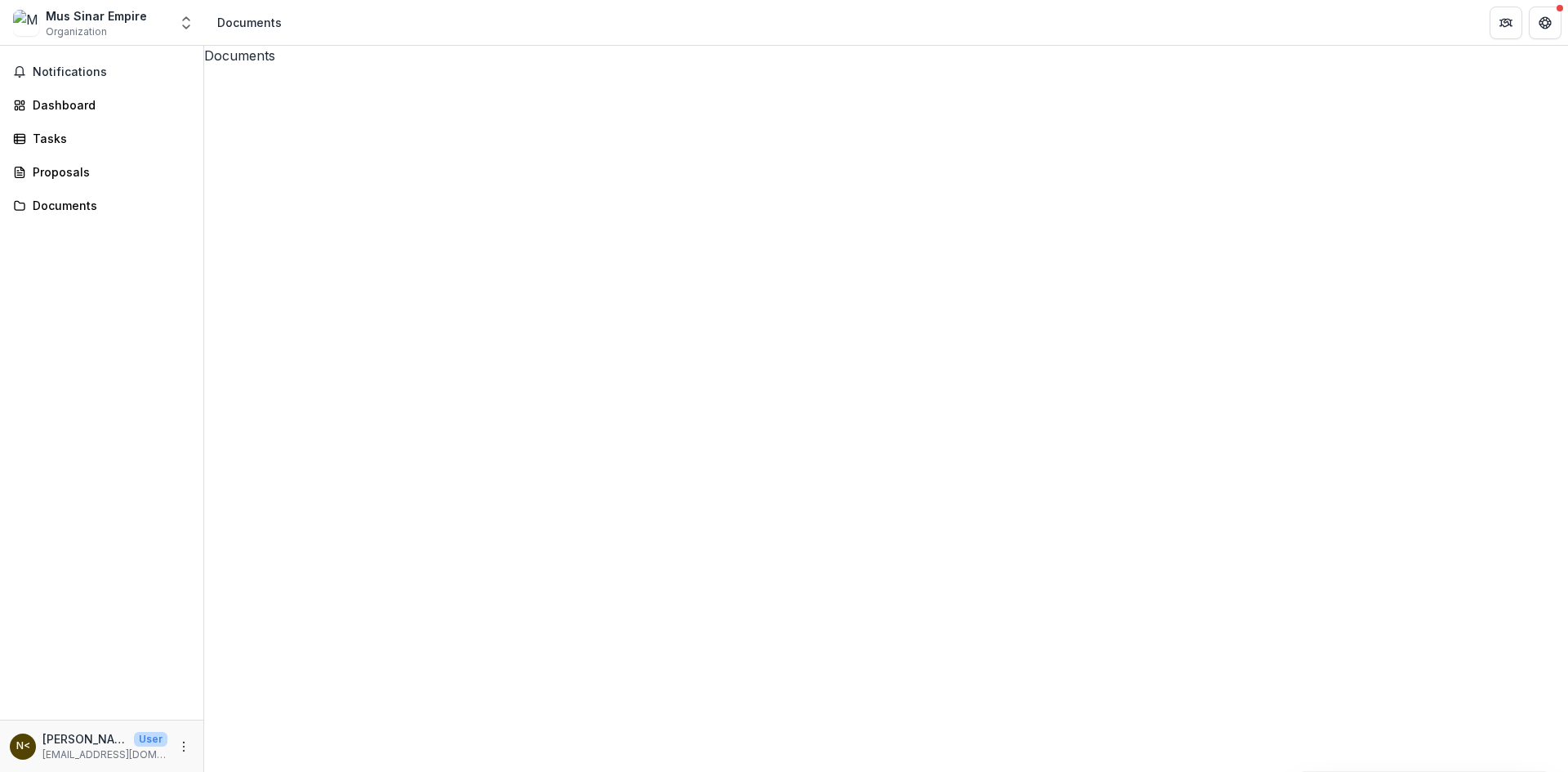
drag, startPoint x: 383, startPoint y: 110, endPoint x: 763, endPoint y: 162, distance: 383.5
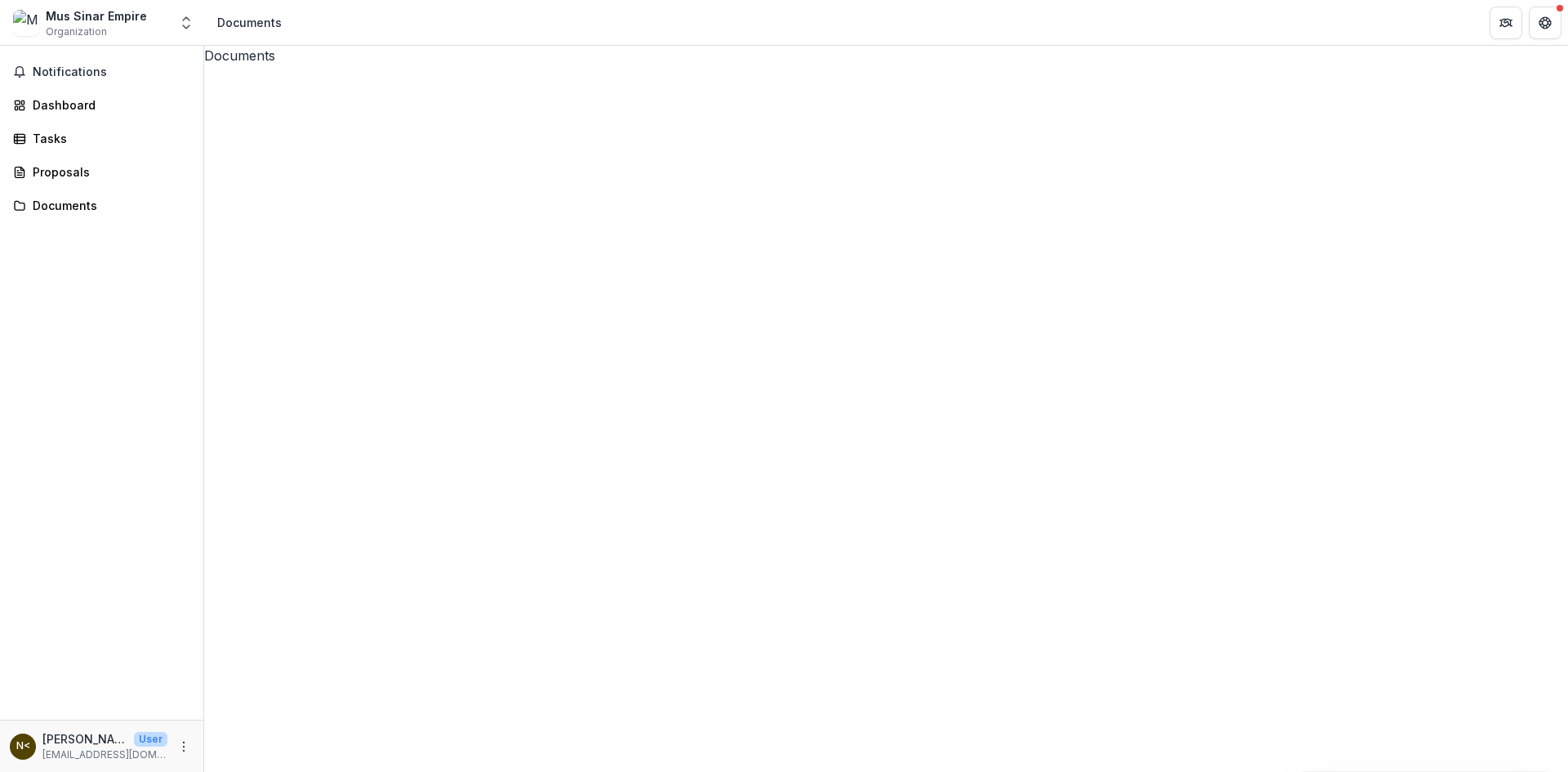
click at [13, 771] on button "Close" at bounding box center [6, 781] width 13 height 19
